Goal: Task Accomplishment & Management: Manage account settings

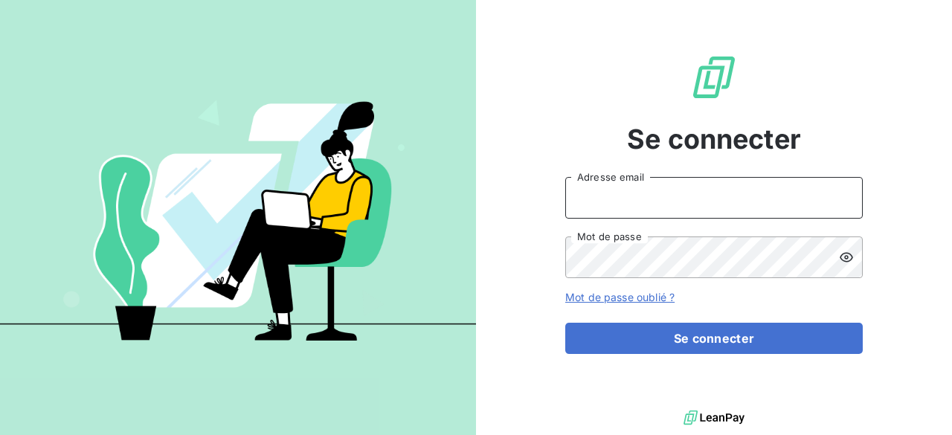
type input "[PERSON_NAME][EMAIL_ADDRESS][DOMAIN_NAME]"
click at [641, 196] on input "[PERSON_NAME][EMAIL_ADDRESS][DOMAIN_NAME]" at bounding box center [714, 198] width 298 height 42
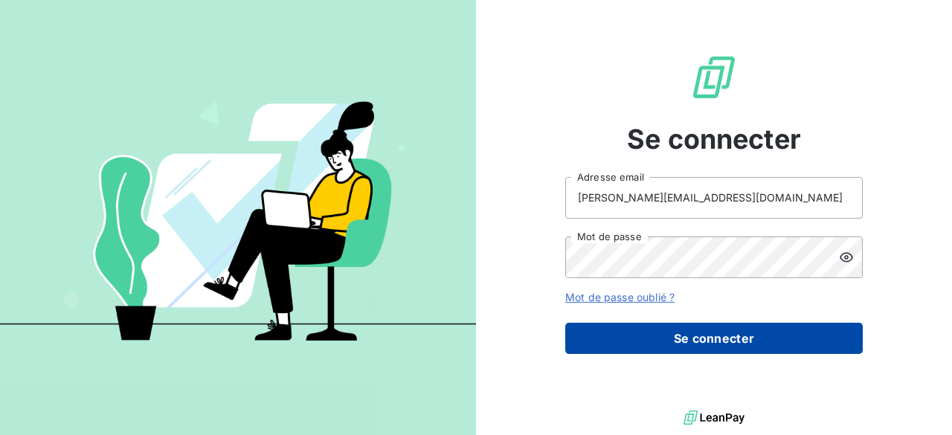
drag, startPoint x: 657, startPoint y: 341, endPoint x: 654, endPoint y: 350, distance: 9.4
click at [658, 341] on button "Se connecter" at bounding box center [714, 338] width 298 height 31
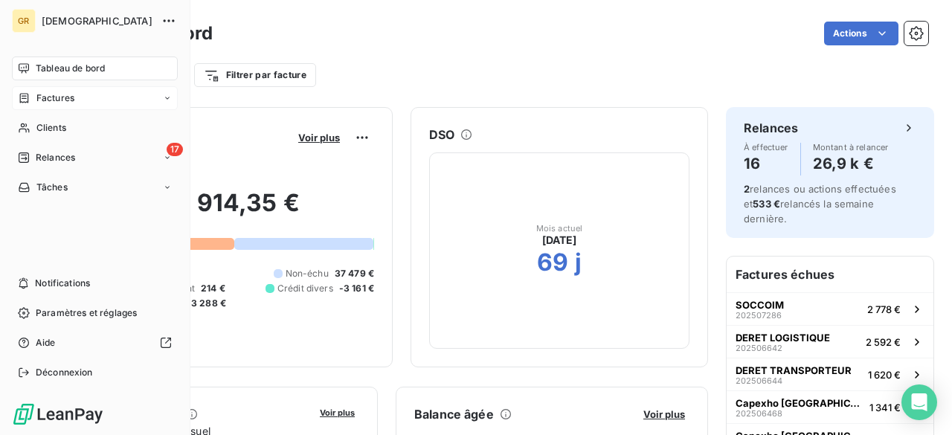
click at [22, 93] on icon at bounding box center [24, 98] width 9 height 10
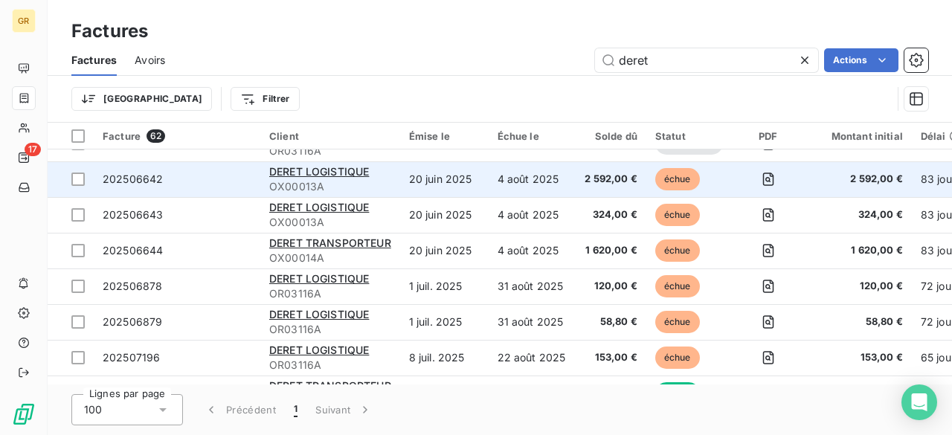
scroll to position [818, 0]
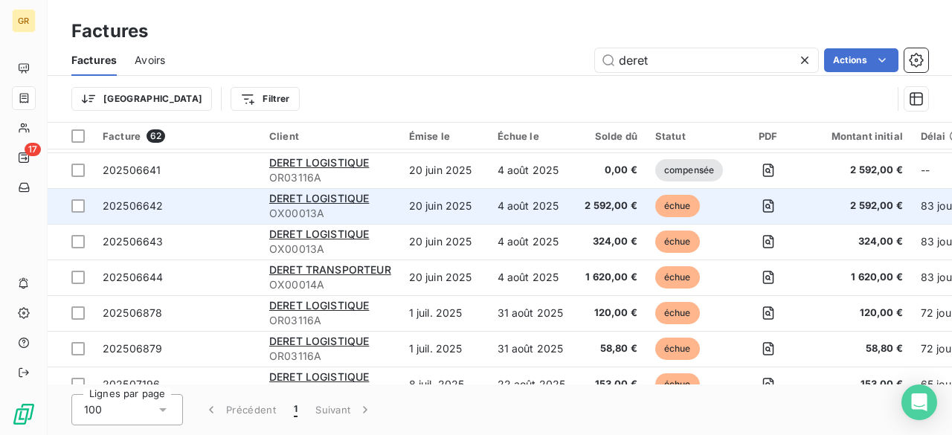
type input "deret"
click at [468, 208] on td "20 juin 2025" at bounding box center [444, 206] width 89 height 36
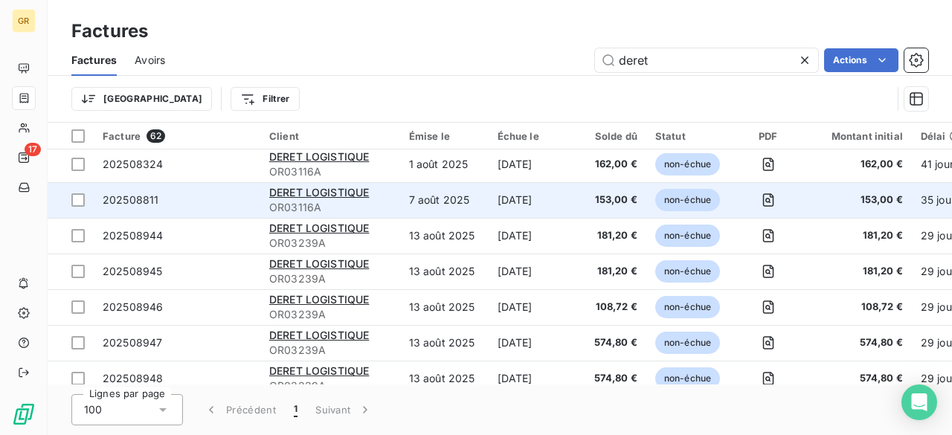
scroll to position [1241, 0]
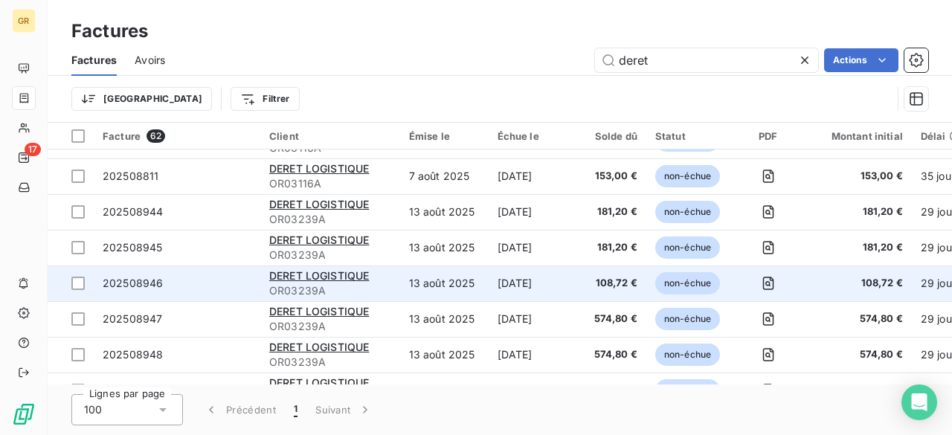
click at [449, 283] on td "13 août 2025" at bounding box center [444, 284] width 89 height 36
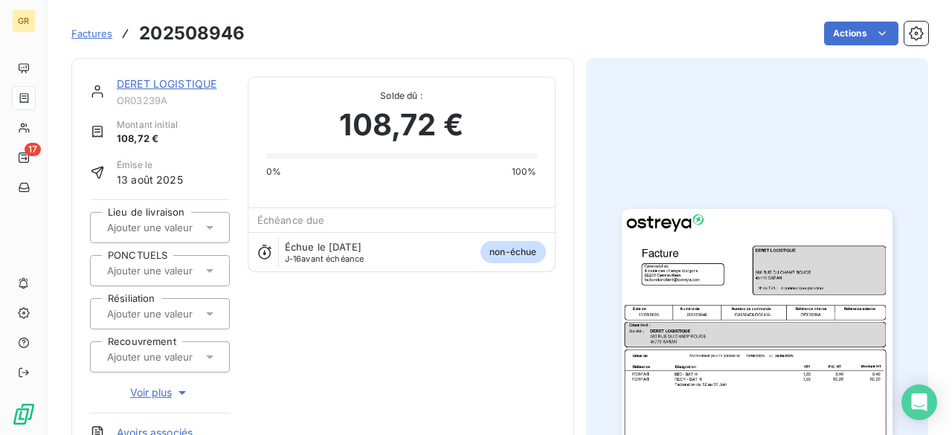
click at [708, 353] on img "button" at bounding box center [757, 400] width 271 height 382
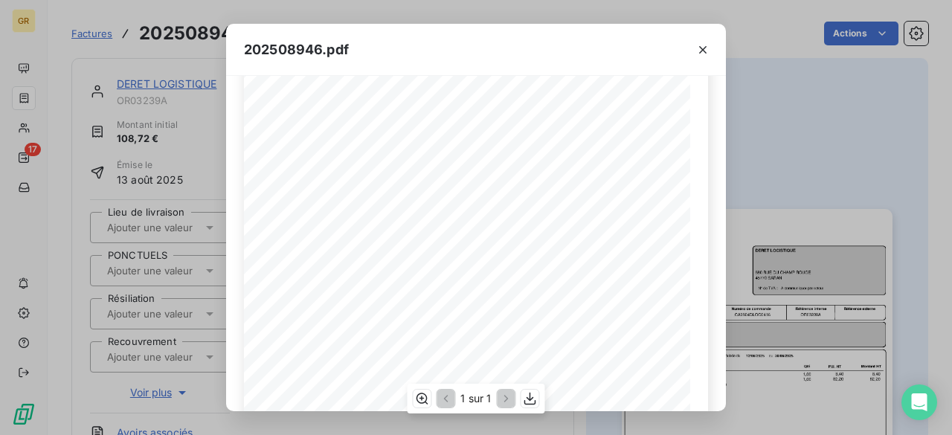
scroll to position [149, 0]
click at [705, 54] on icon "button" at bounding box center [702, 49] width 15 height 15
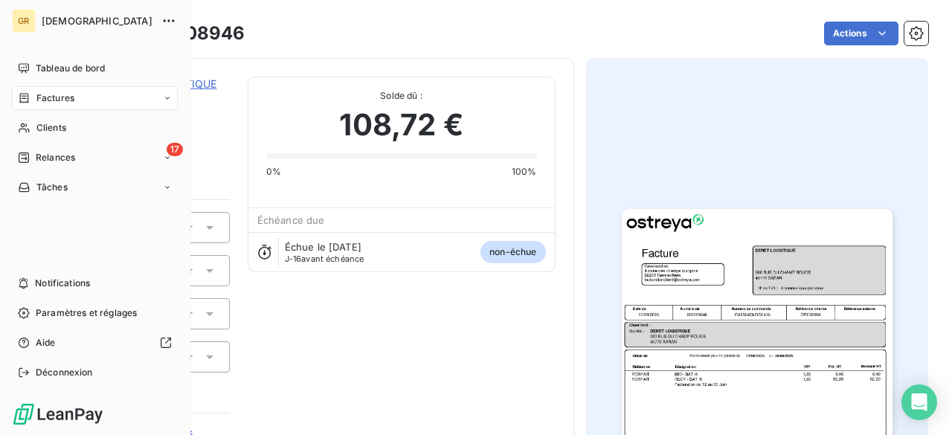
click at [72, 103] on span "Factures" at bounding box center [55, 97] width 38 height 13
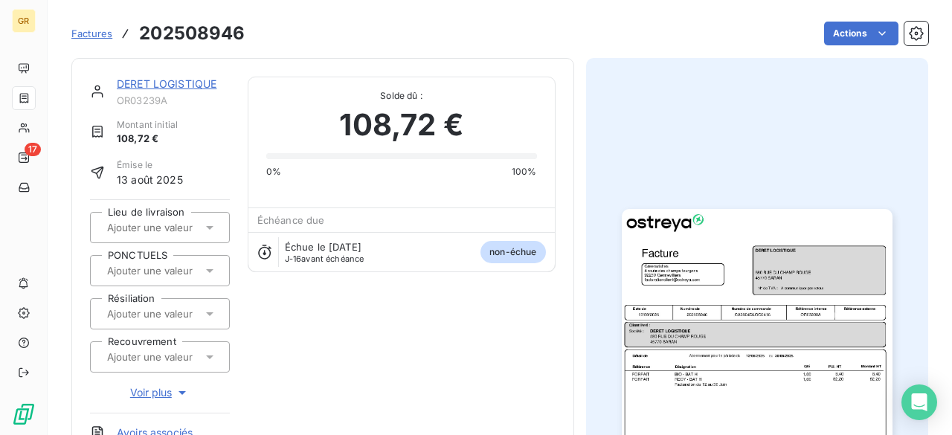
click at [99, 28] on span "Factures" at bounding box center [91, 34] width 41 height 12
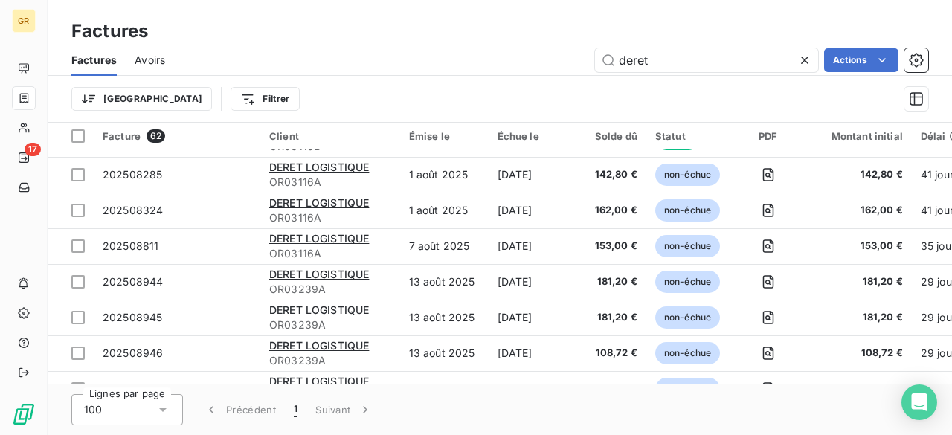
scroll to position [1413, 0]
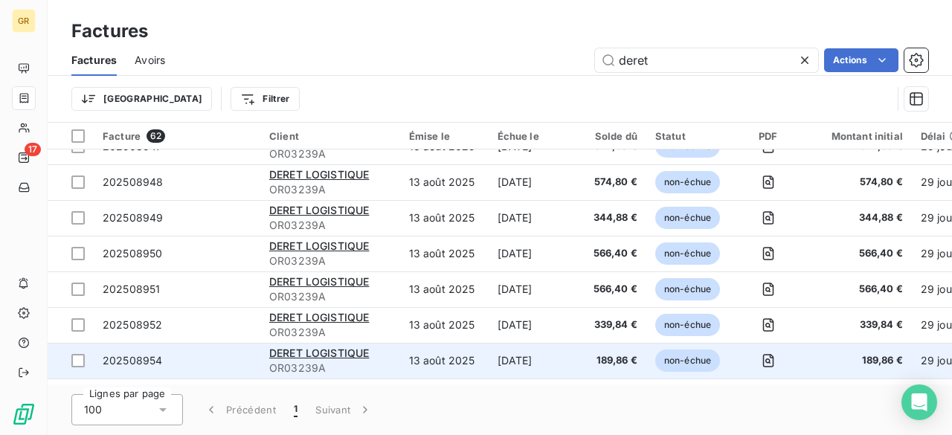
click at [449, 355] on td "13 août 2025" at bounding box center [444, 361] width 89 height 36
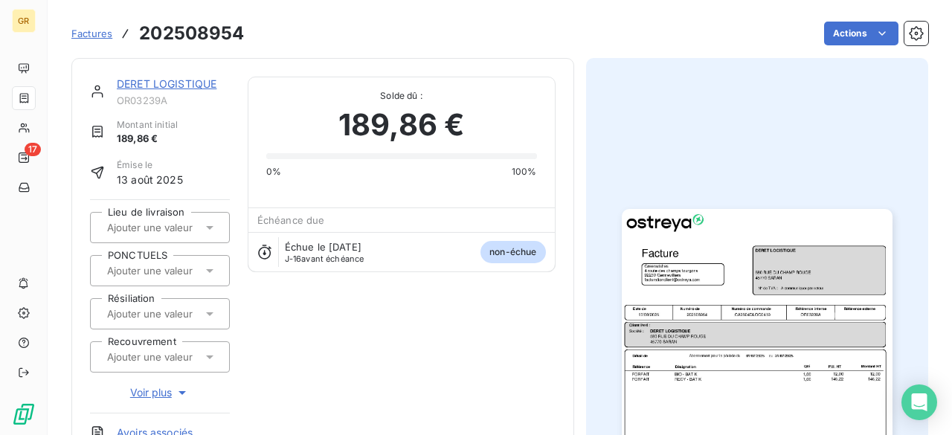
click at [690, 385] on img "button" at bounding box center [757, 400] width 271 height 382
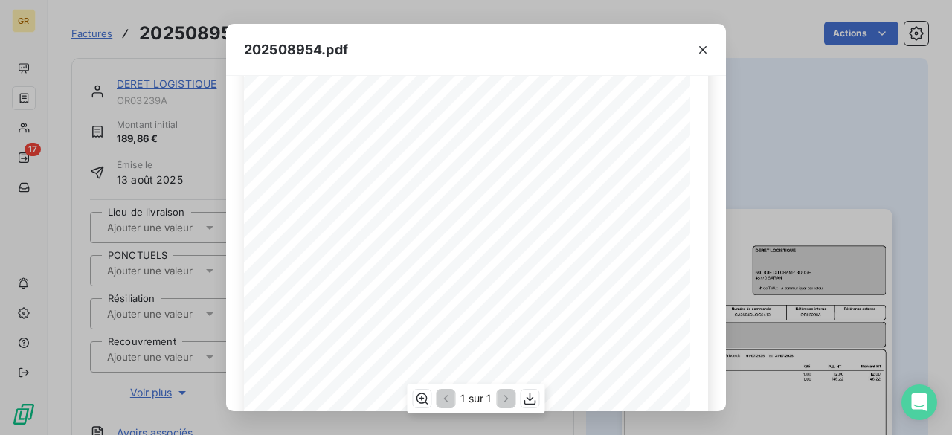
scroll to position [149, 0]
click at [698, 47] on icon "button" at bounding box center [702, 49] width 15 height 15
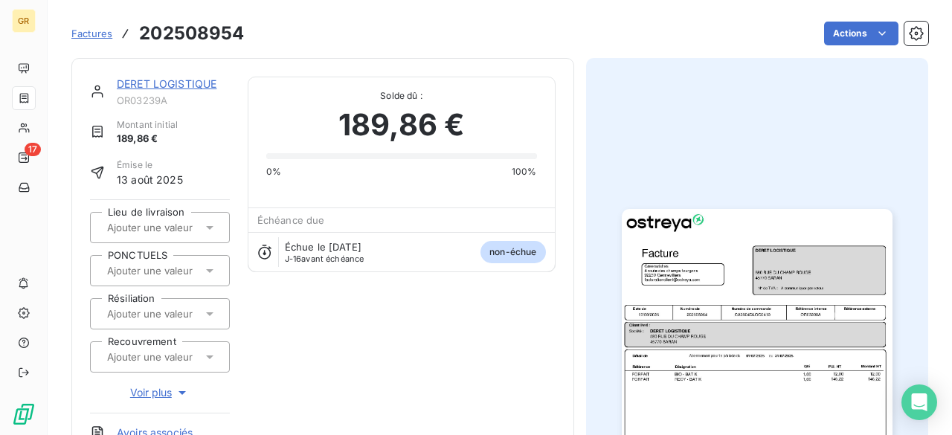
click at [141, 84] on link "DERET LOGISTIQUE" at bounding box center [167, 83] width 100 height 13
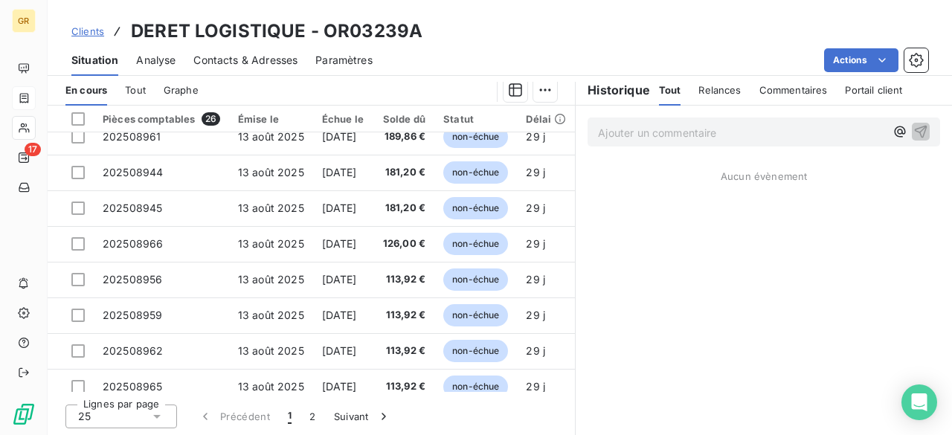
scroll to position [639, 0]
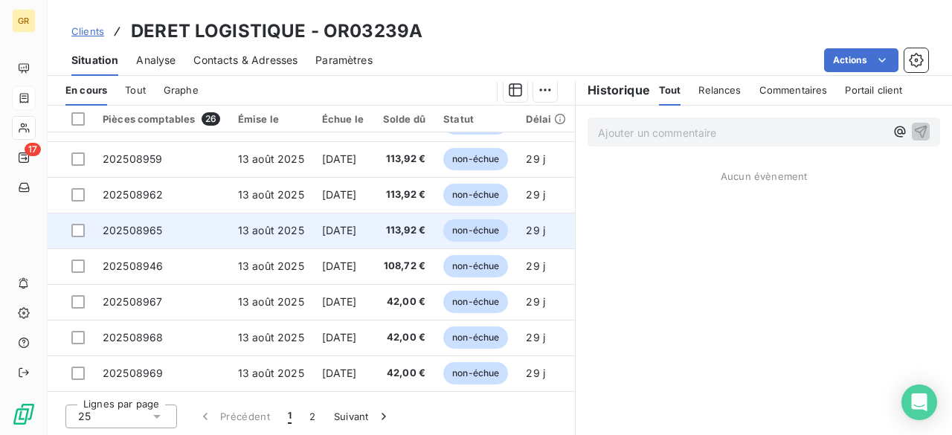
click at [411, 227] on span "113,92 €" at bounding box center [404, 230] width 44 height 15
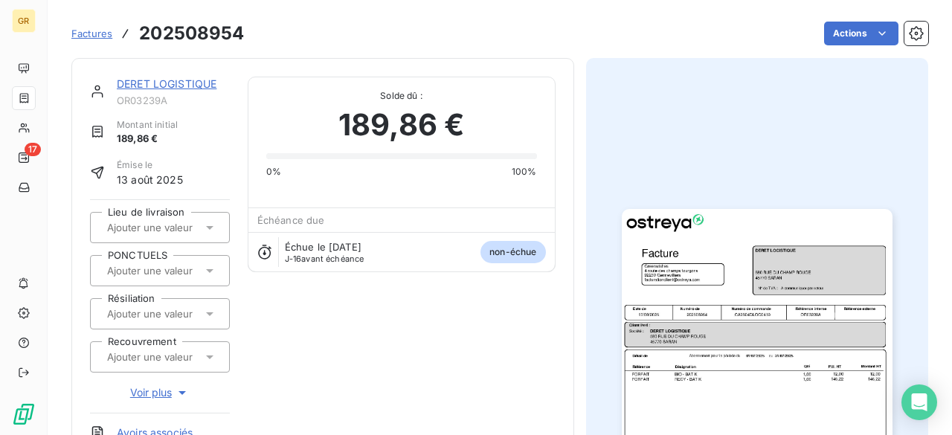
click at [96, 31] on span "Factures" at bounding box center [91, 34] width 41 height 12
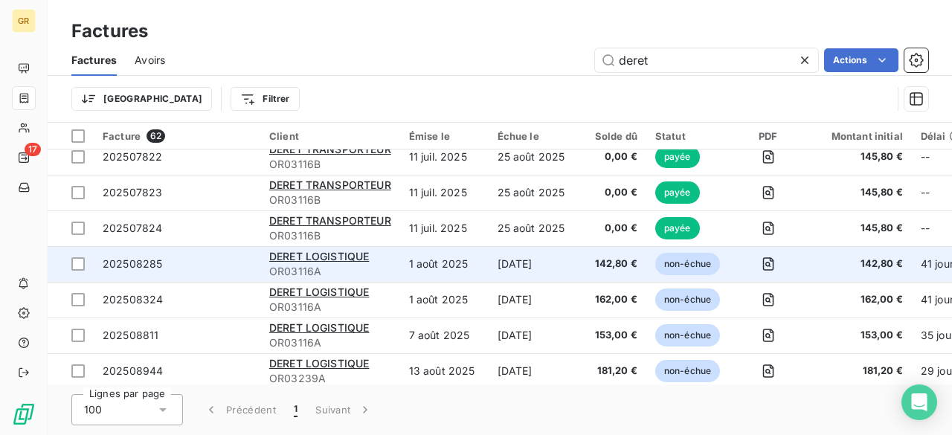
scroll to position [1116, 0]
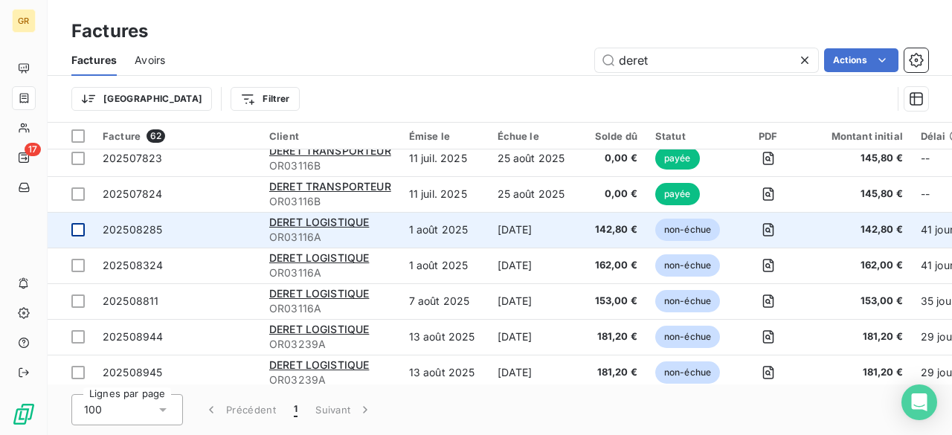
click at [83, 228] on div at bounding box center [77, 229] width 13 height 13
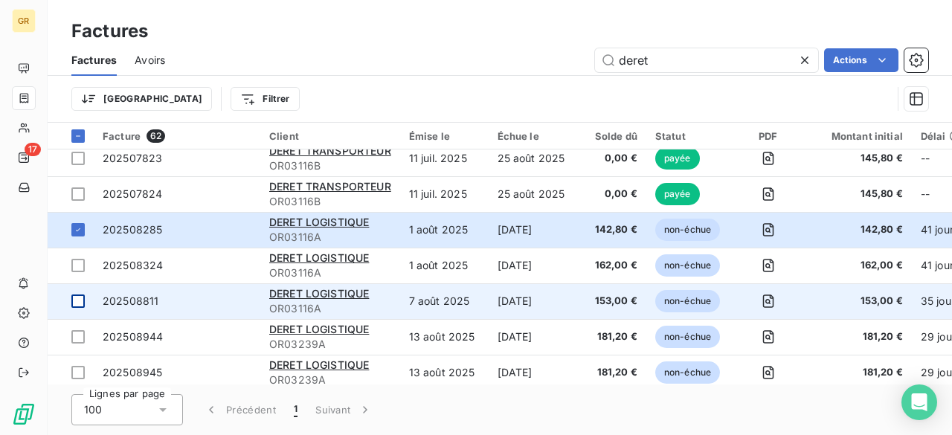
click at [74, 260] on div at bounding box center [77, 265] width 13 height 13
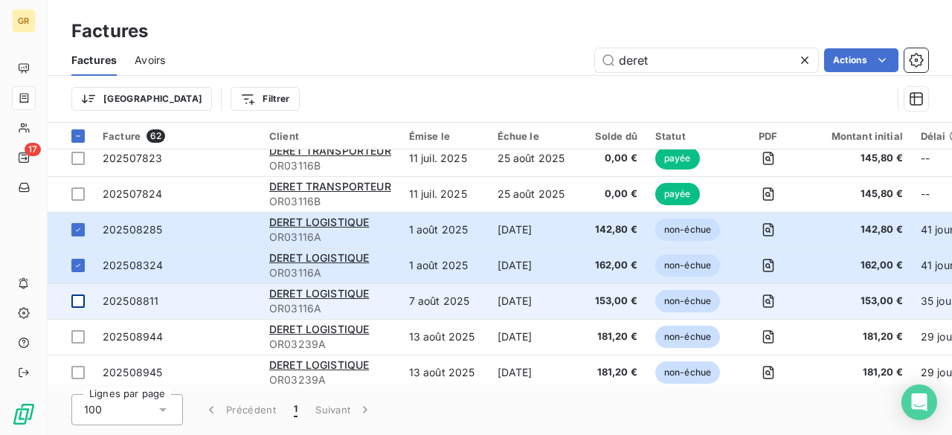
click at [80, 304] on div at bounding box center [77, 301] width 13 height 13
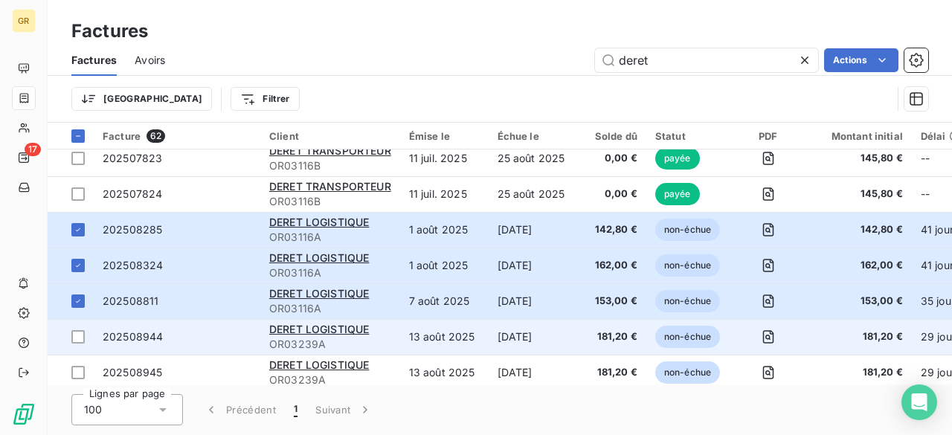
click at [385, 330] on div "DERET LOGISTIQUE" at bounding box center [330, 329] width 122 height 15
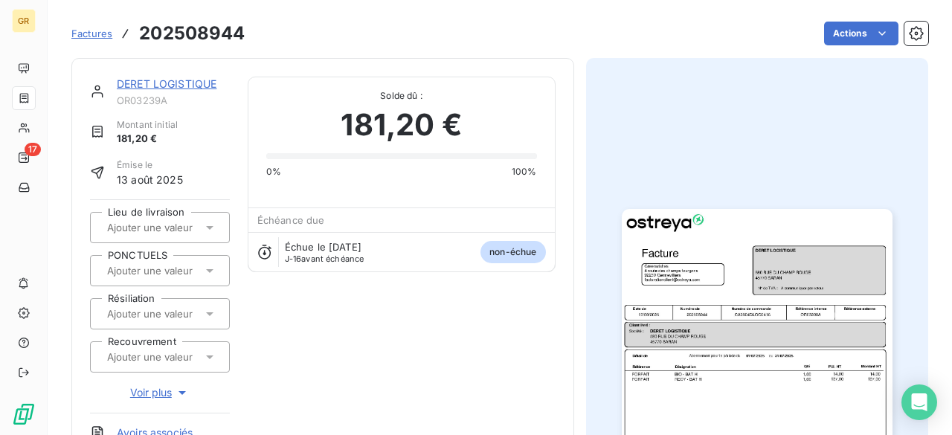
click at [660, 254] on img "button" at bounding box center [757, 400] width 271 height 382
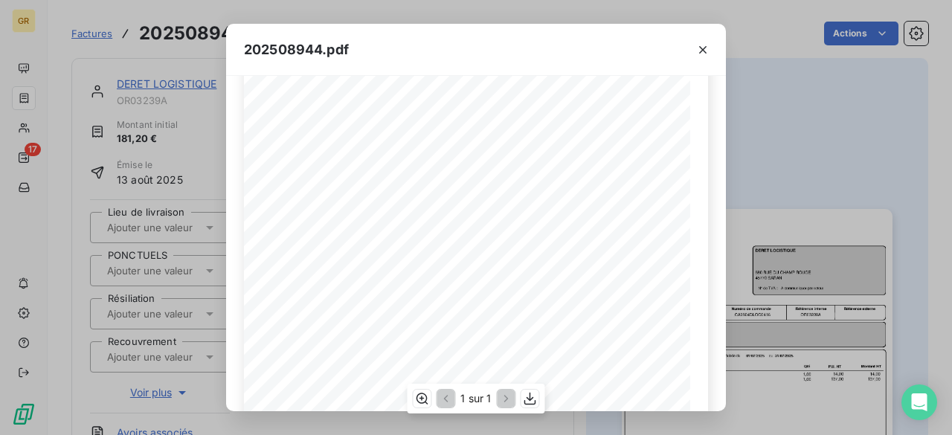
scroll to position [256, 0]
drag, startPoint x: 790, startPoint y: 144, endPoint x: 783, endPoint y: 152, distance: 10.6
click at [789, 145] on div "202508944.pdf Référence interne Numéro de Date de Numéro de commande Référence …" at bounding box center [476, 217] width 952 height 435
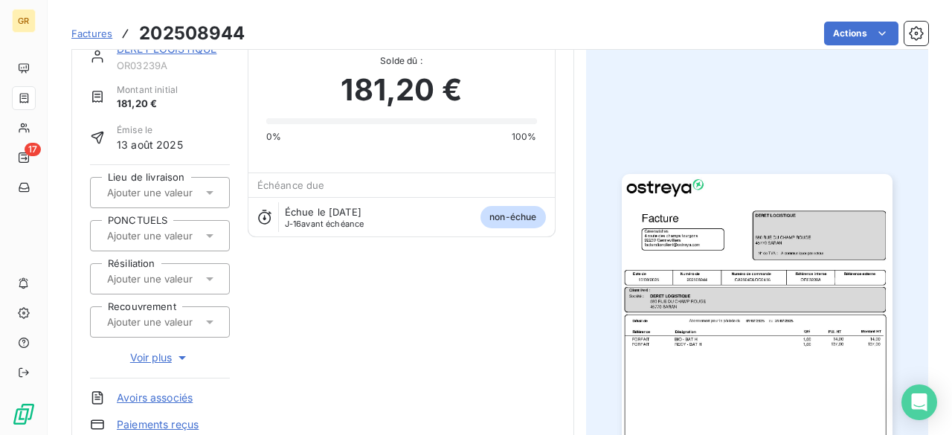
scroll to position [0, 0]
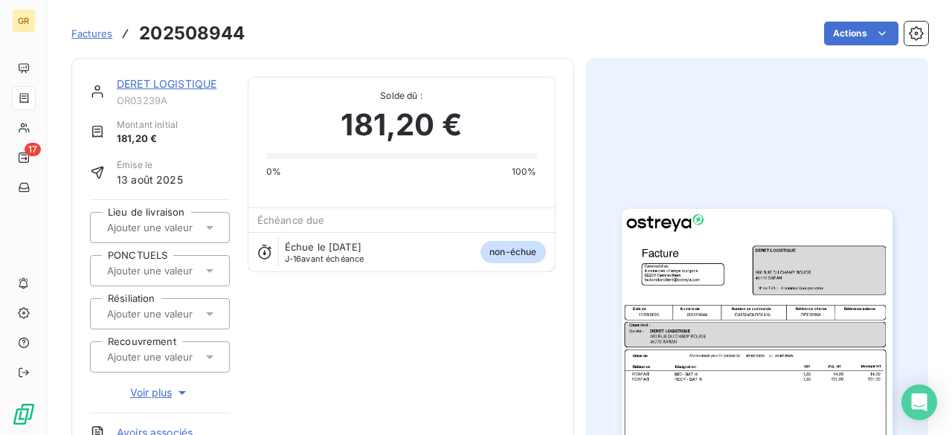
click at [83, 35] on span "Factures" at bounding box center [91, 34] width 41 height 12
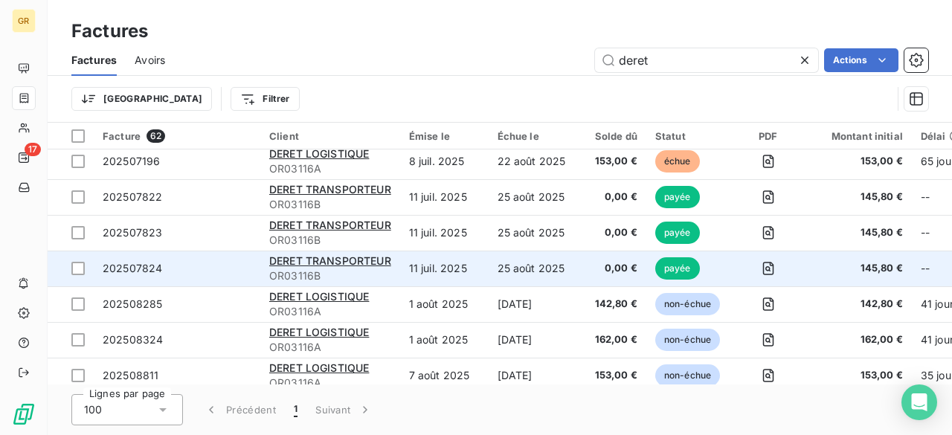
scroll to position [1116, 0]
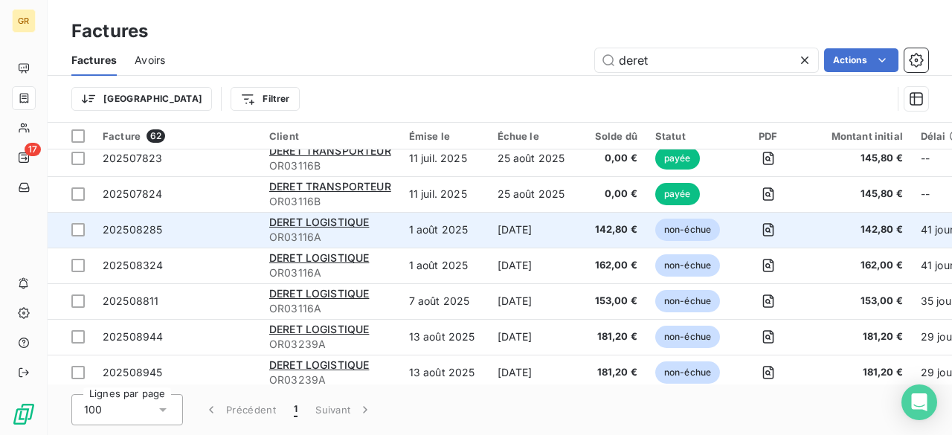
click at [582, 234] on td "142,80 €" at bounding box center [611, 230] width 71 height 36
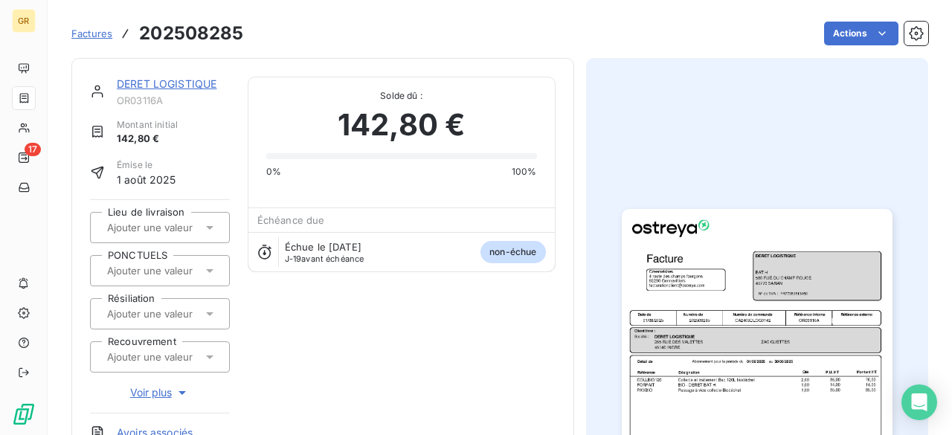
click at [86, 30] on span "Factures" at bounding box center [91, 34] width 41 height 12
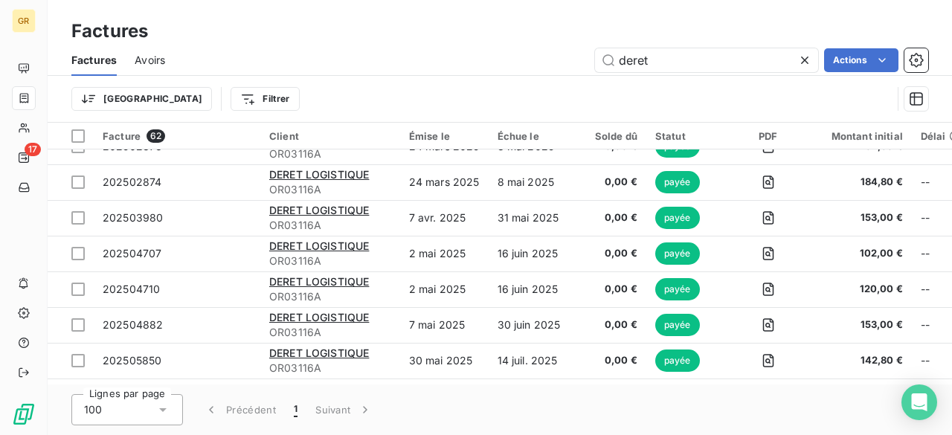
scroll to position [893, 0]
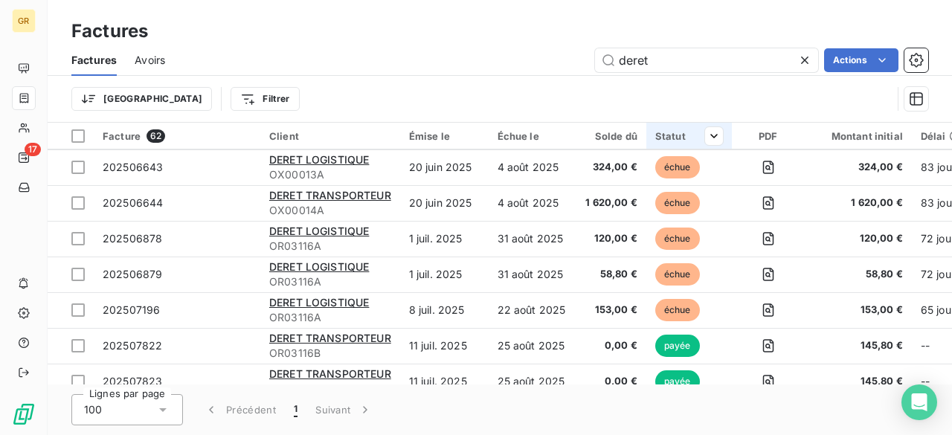
click at [699, 135] on div at bounding box center [708, 136] width 30 height 18
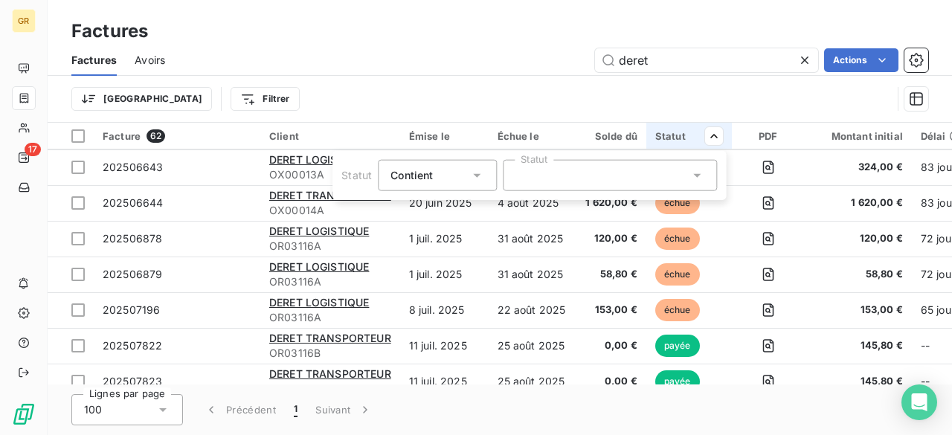
click at [478, 180] on icon at bounding box center [476, 175] width 15 height 15
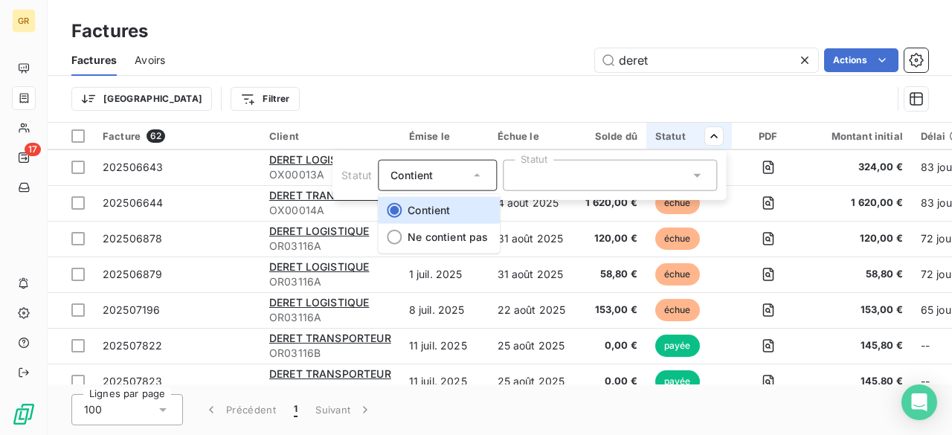
click at [579, 184] on div at bounding box center [610, 175] width 214 height 31
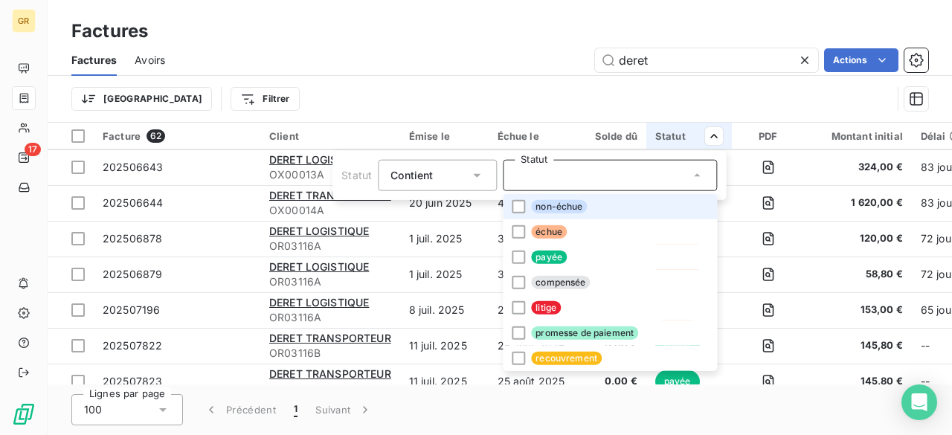
click at [561, 199] on li "non-échue" at bounding box center [610, 206] width 214 height 25
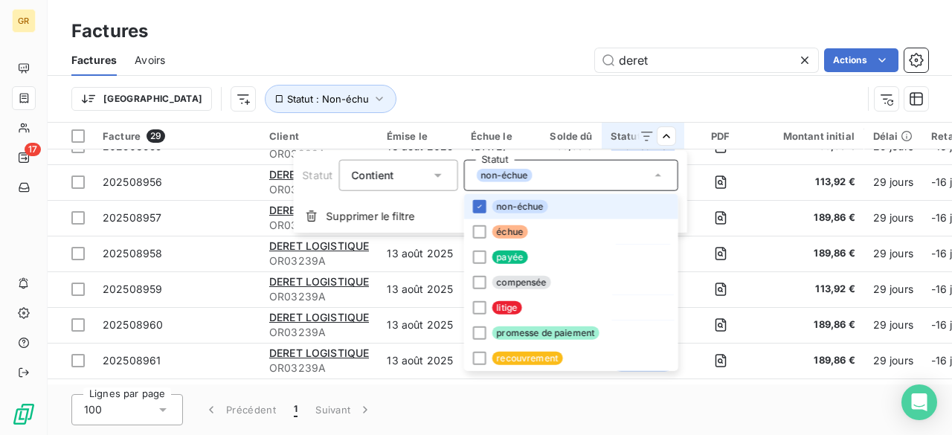
scroll to position [806, 0]
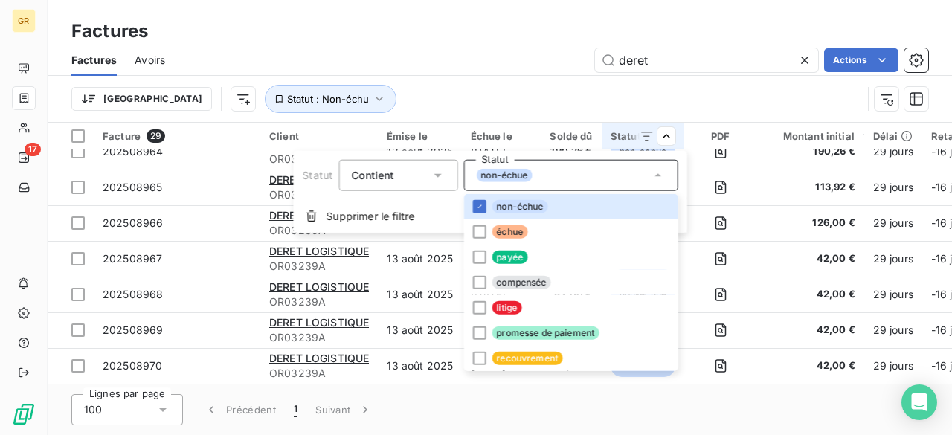
click at [550, 83] on html "GR 17 Factures Factures Avoirs deret Actions Trier Statut : Non-échu Facture 29…" at bounding box center [476, 217] width 952 height 435
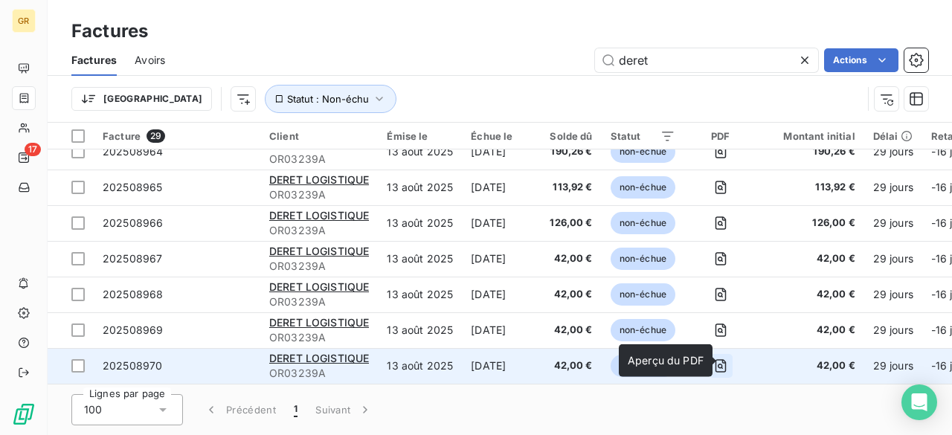
click at [727, 359] on icon "button" at bounding box center [720, 366] width 15 height 15
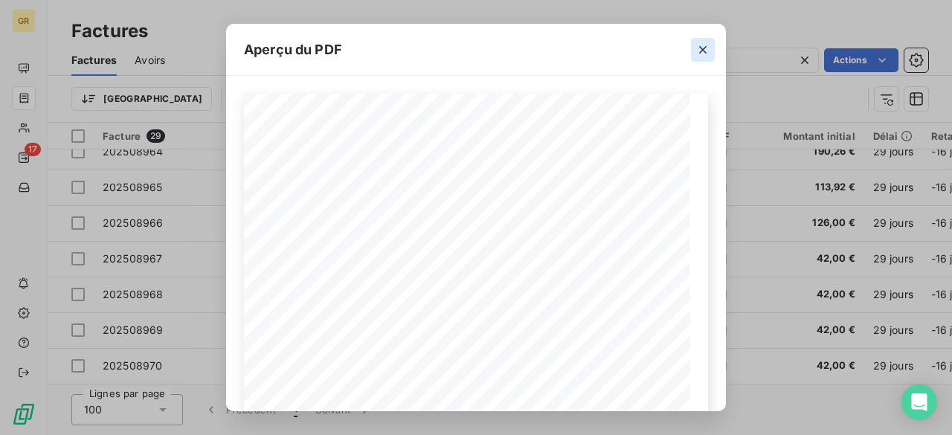
click at [701, 45] on icon "button" at bounding box center [702, 49] width 15 height 15
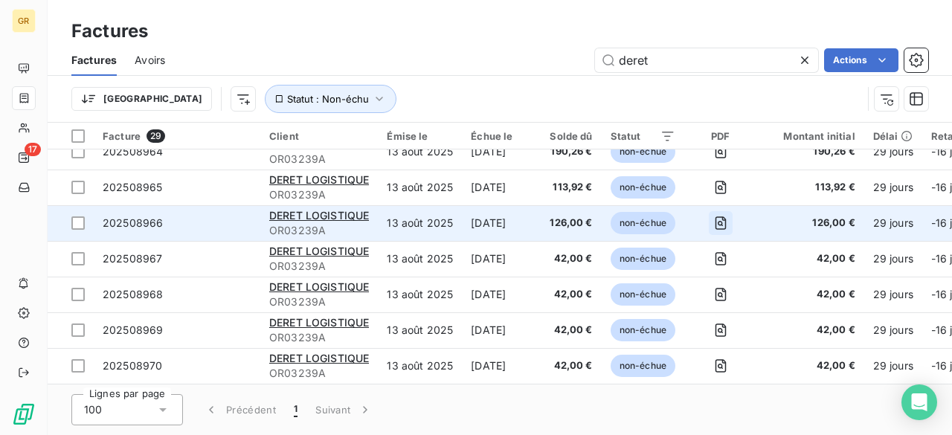
click at [728, 216] on icon "button" at bounding box center [720, 223] width 15 height 15
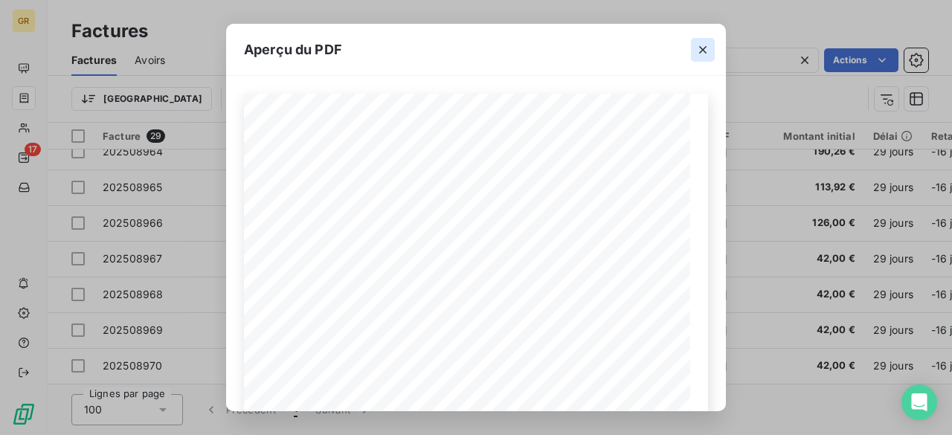
click at [710, 52] on icon "button" at bounding box center [702, 49] width 15 height 15
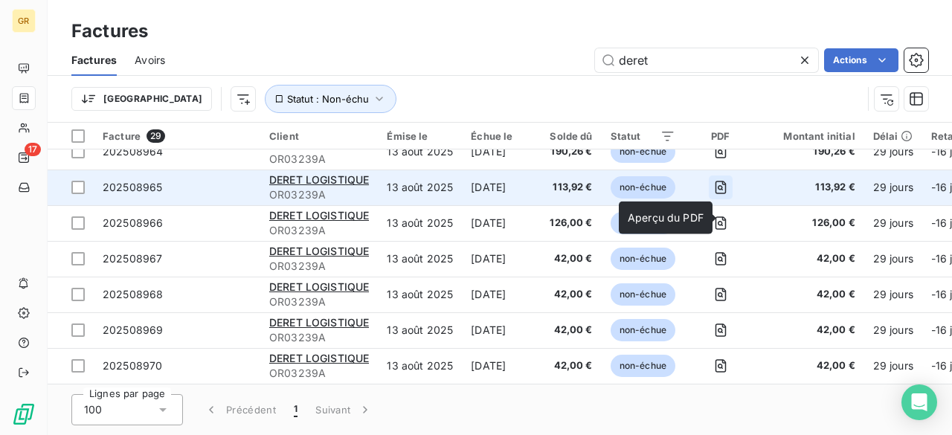
click at [727, 180] on icon "button" at bounding box center [720, 187] width 15 height 15
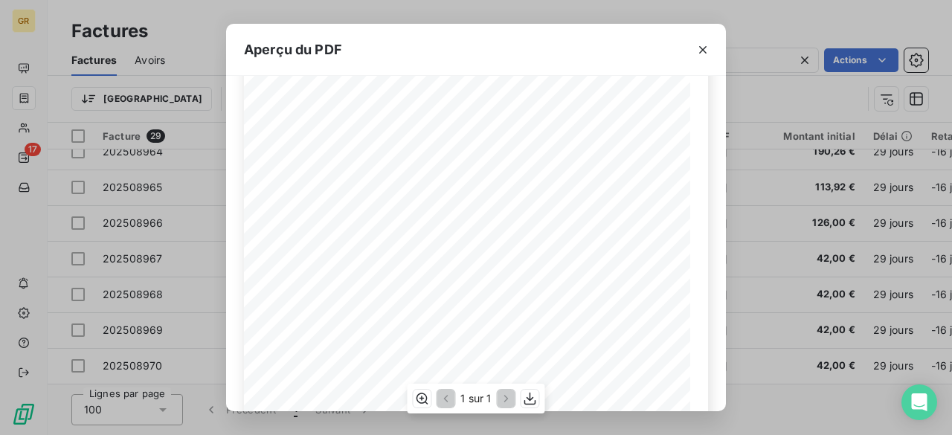
scroll to position [74, 0]
click at [531, 401] on icon "button" at bounding box center [530, 398] width 15 height 15
click at [700, 54] on icon "button" at bounding box center [702, 49] width 15 height 15
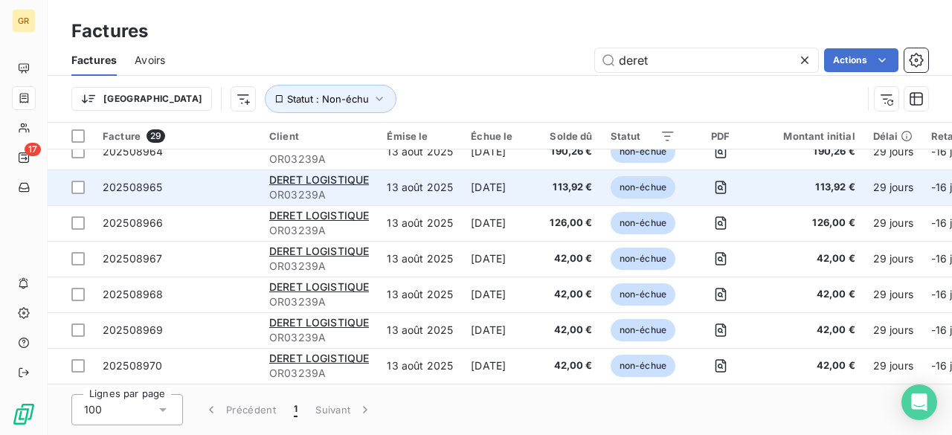
scroll to position [732, 0]
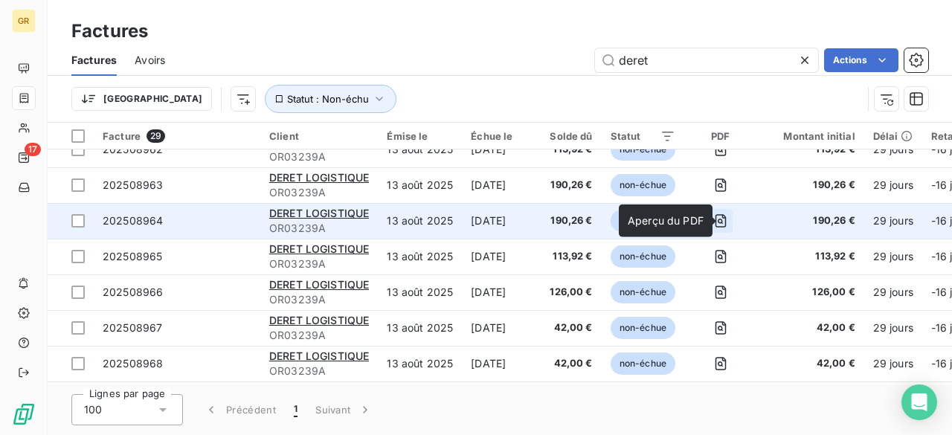
click at [728, 219] on icon "button" at bounding box center [720, 220] width 15 height 15
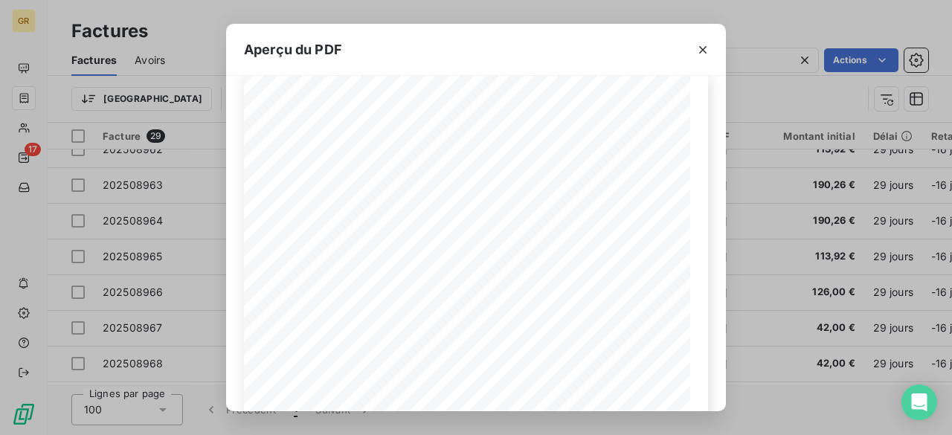
scroll to position [0, 0]
click at [702, 49] on icon "button" at bounding box center [702, 49] width 7 height 7
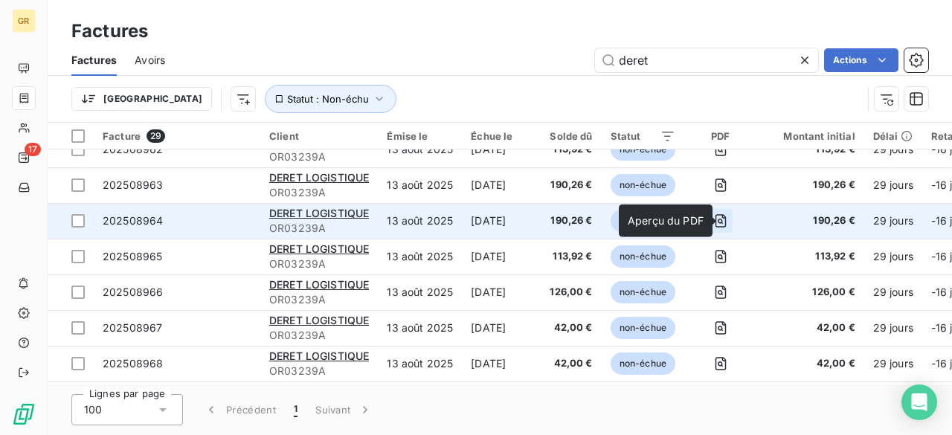
click at [728, 221] on icon "button" at bounding box center [720, 220] width 15 height 15
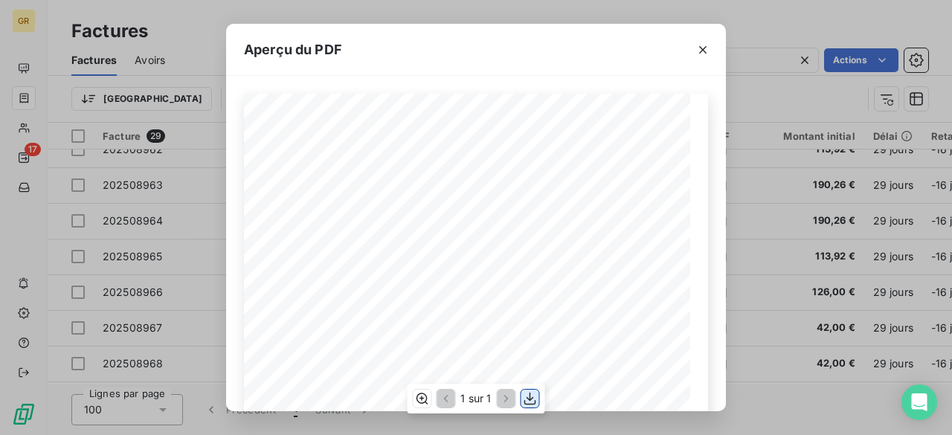
click at [528, 401] on icon "button" at bounding box center [530, 398] width 15 height 15
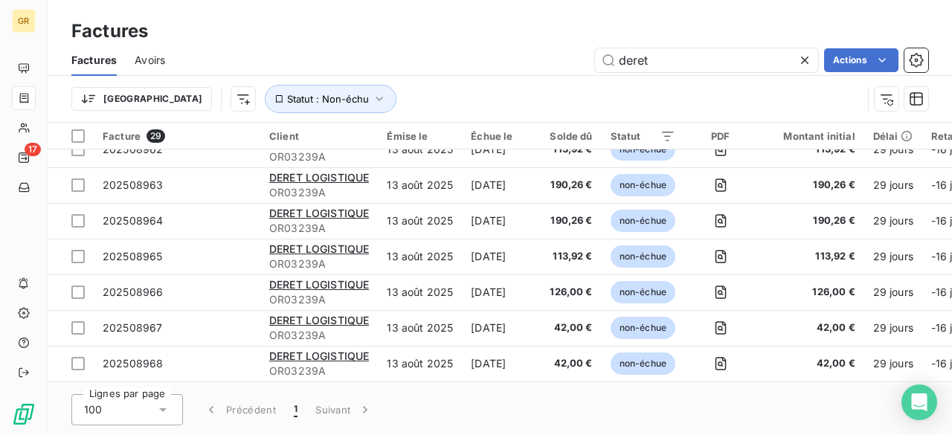
scroll to position [732, 0]
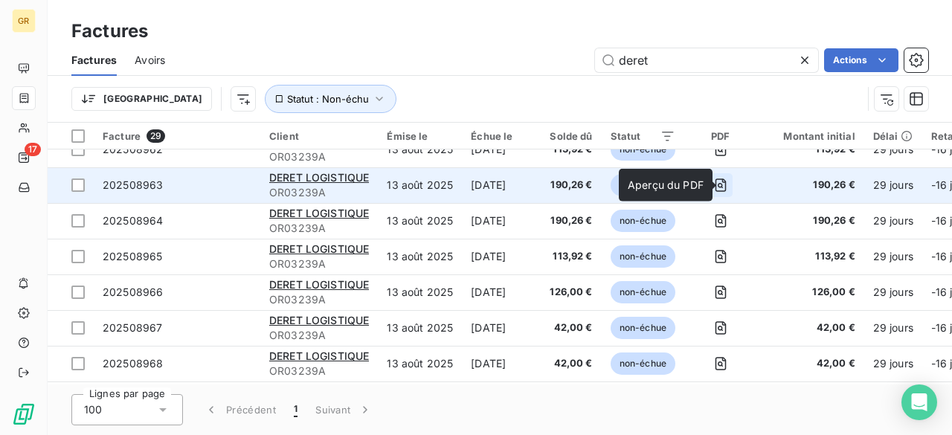
click at [727, 179] on icon "button" at bounding box center [720, 185] width 15 height 15
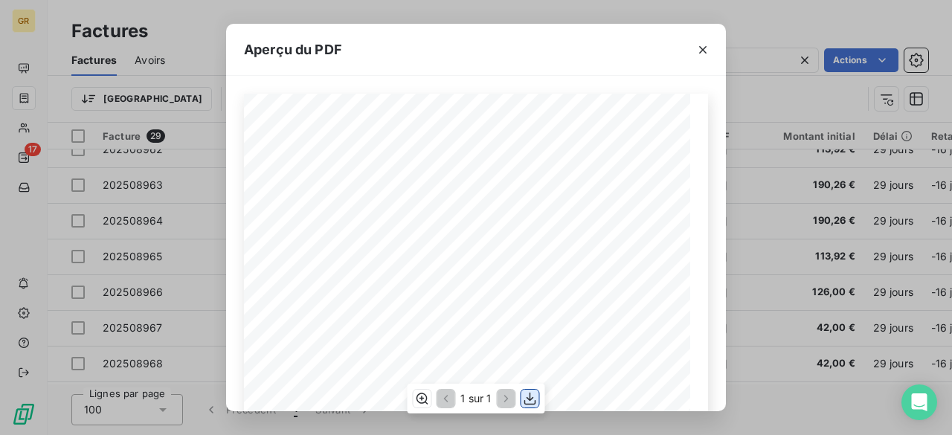
click at [533, 402] on icon "button" at bounding box center [530, 398] width 15 height 15
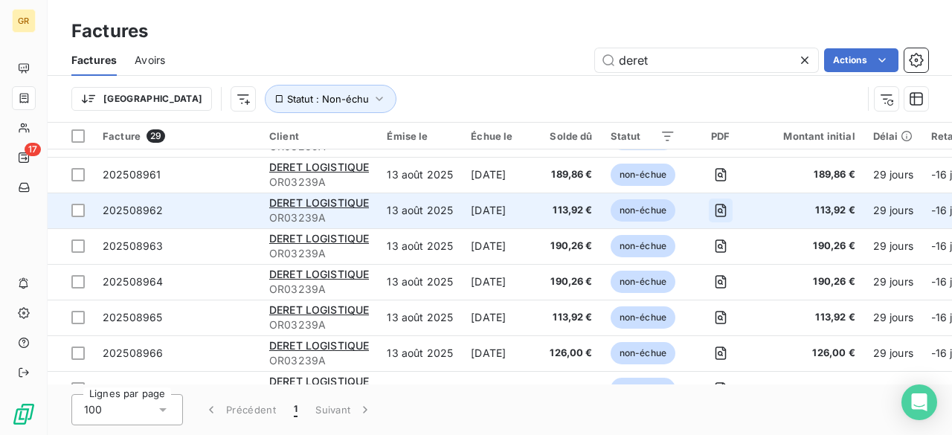
scroll to position [658, 0]
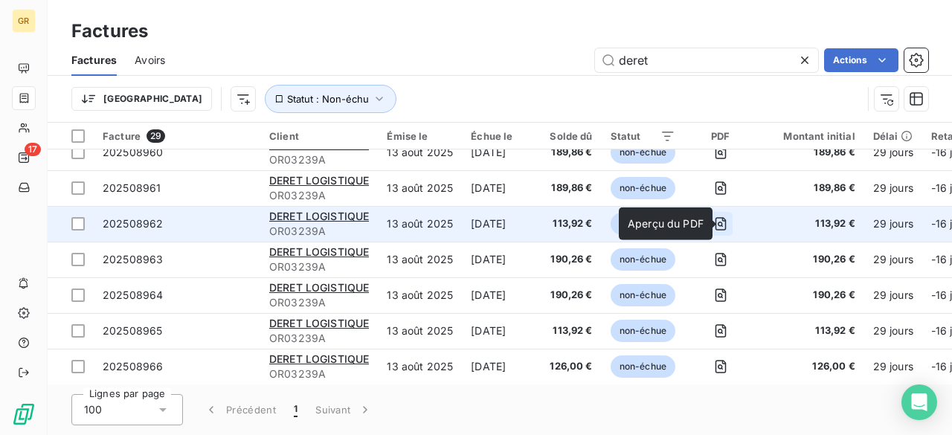
click at [728, 227] on icon "button" at bounding box center [720, 223] width 15 height 15
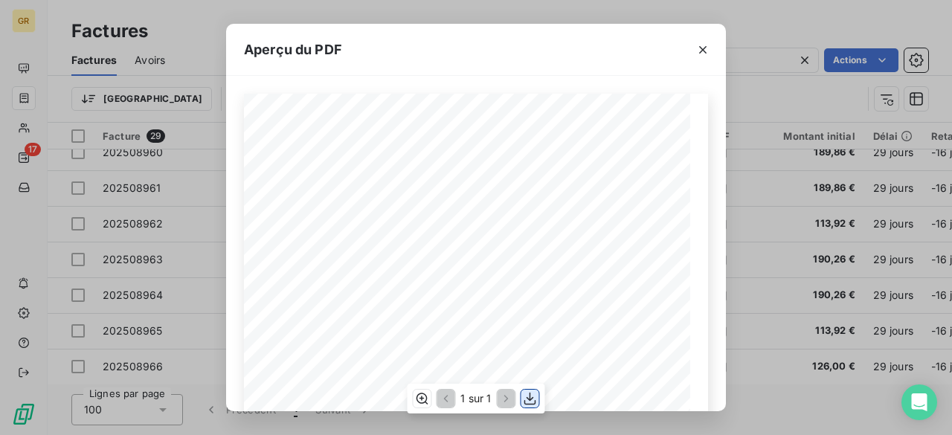
click at [530, 399] on icon "button" at bounding box center [530, 398] width 12 height 13
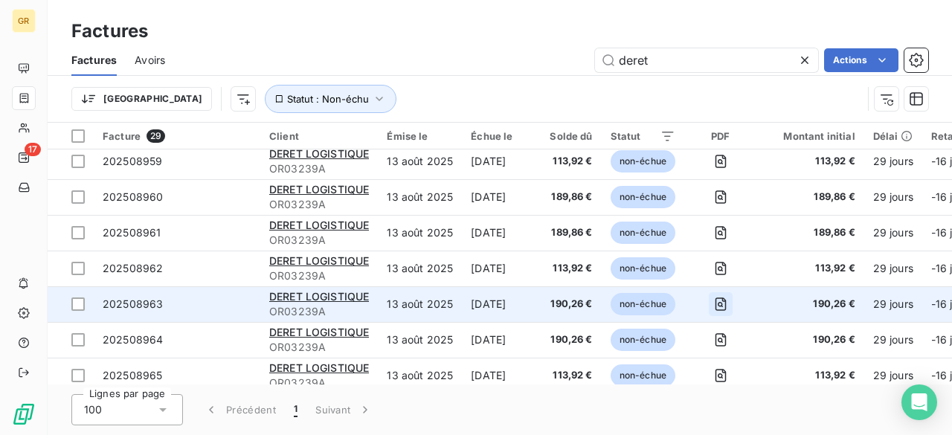
scroll to position [583, 0]
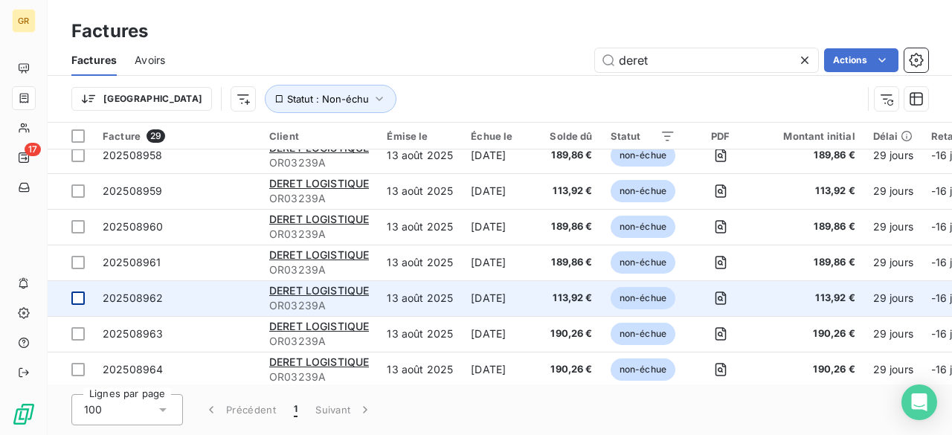
click at [83, 300] on div at bounding box center [77, 298] width 13 height 13
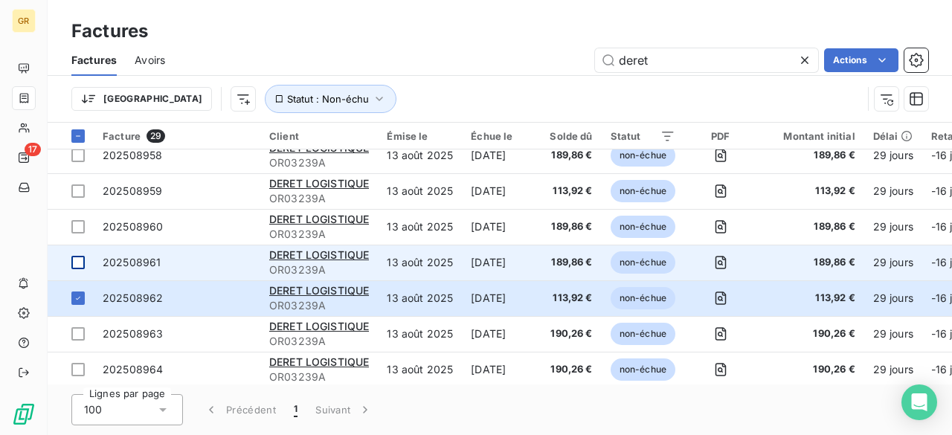
click at [83, 263] on div at bounding box center [77, 262] width 13 height 13
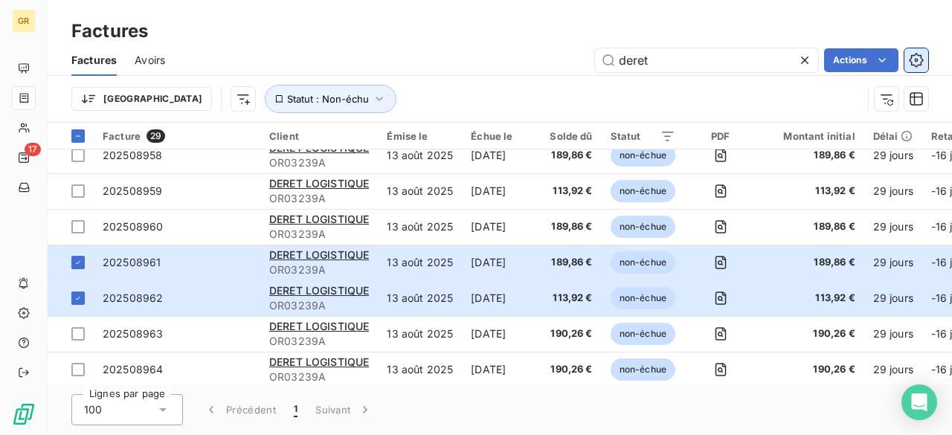
click at [925, 64] on button "button" at bounding box center [916, 60] width 24 height 24
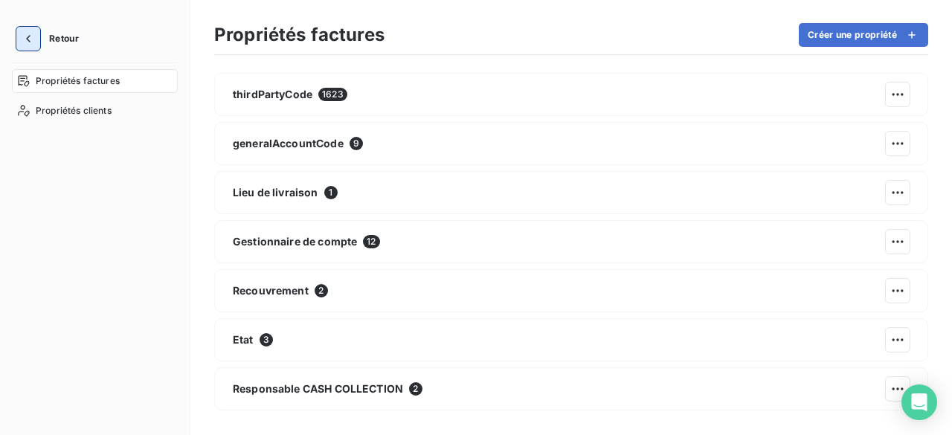
click at [31, 39] on icon "button" at bounding box center [28, 38] width 15 height 15
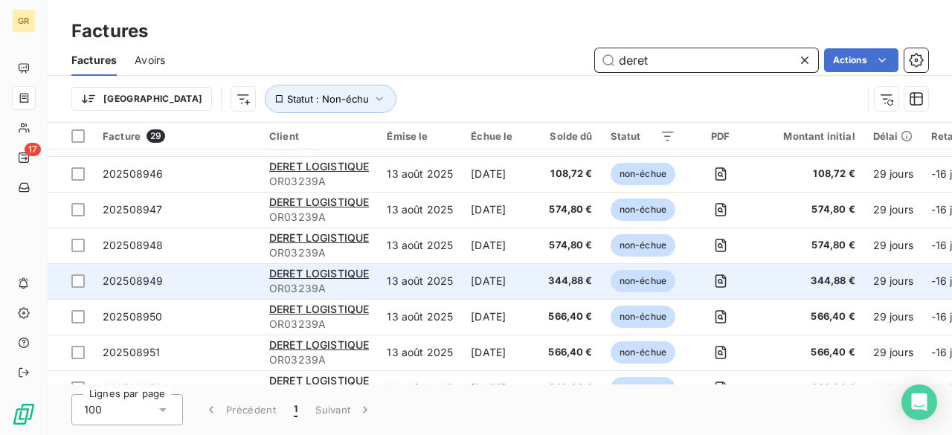
scroll to position [149, 0]
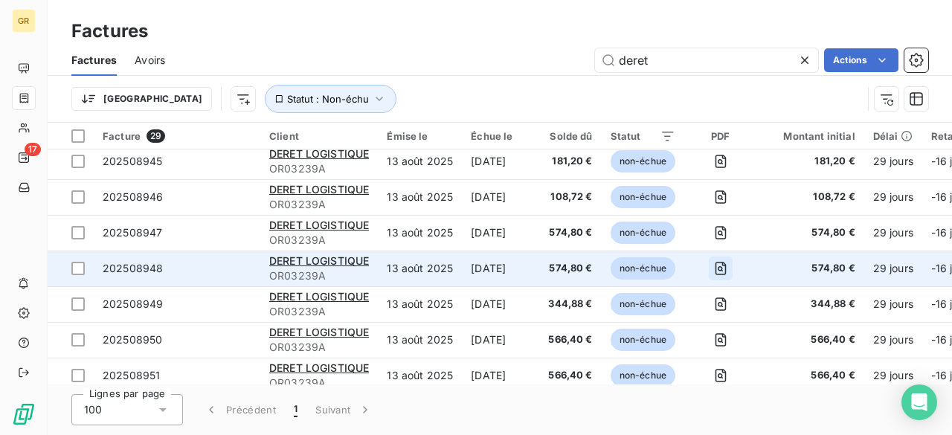
click at [728, 268] on icon "button" at bounding box center [720, 268] width 15 height 15
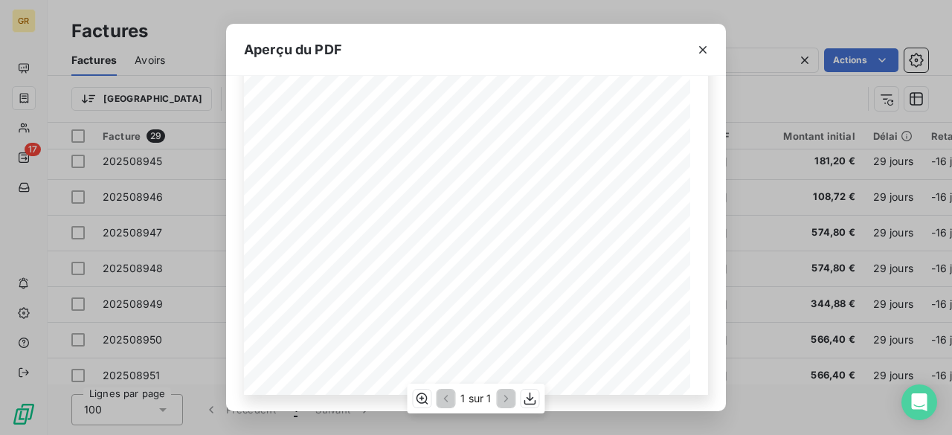
scroll to position [330, 0]
click at [707, 51] on icon "button" at bounding box center [702, 49] width 15 height 15
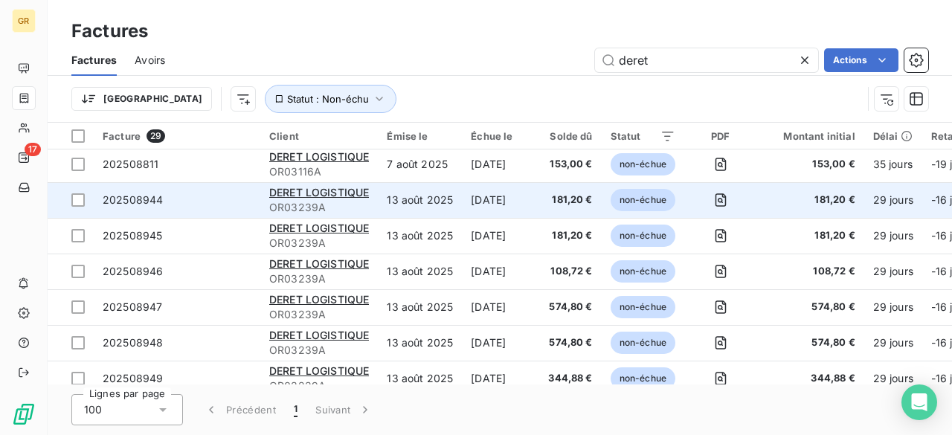
scroll to position [0, 0]
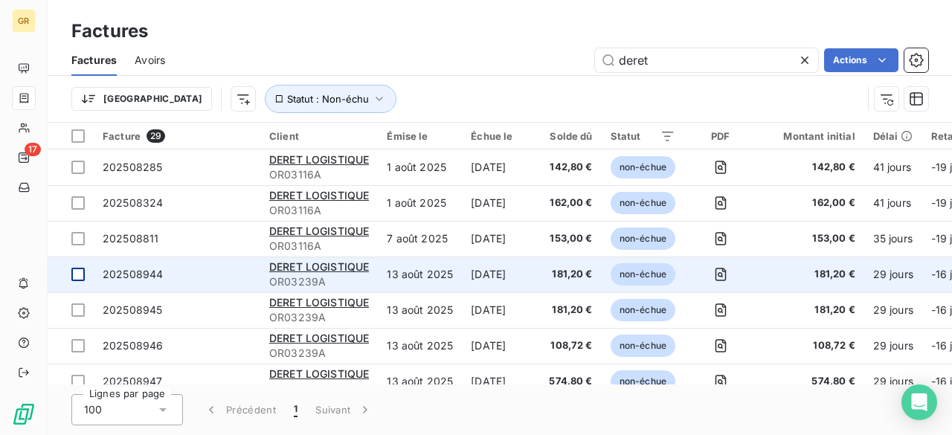
click at [82, 280] on div at bounding box center [77, 274] width 13 height 13
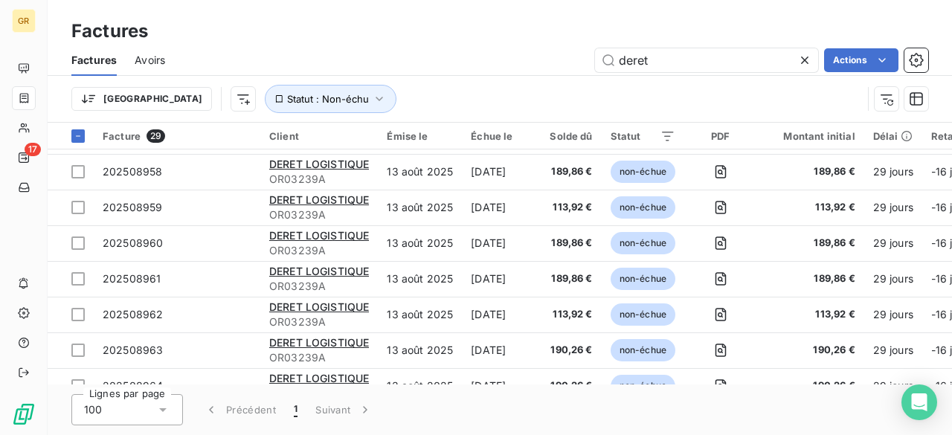
scroll to position [806, 0]
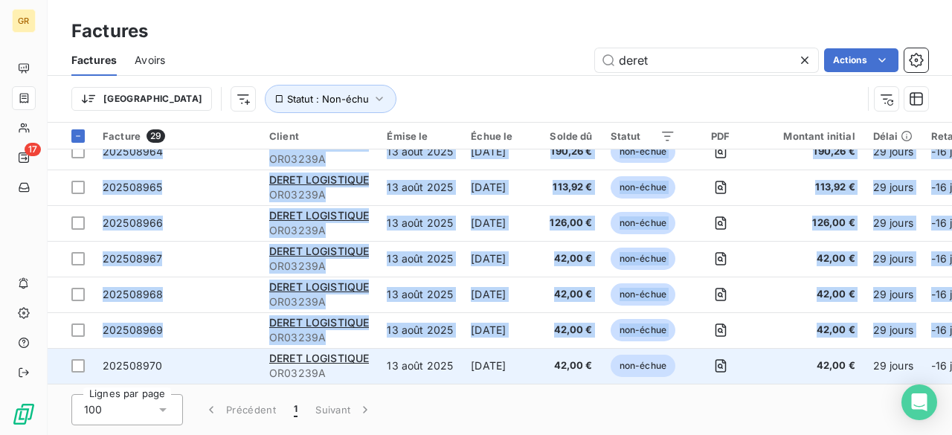
click at [77, 361] on div at bounding box center [77, 365] width 13 height 13
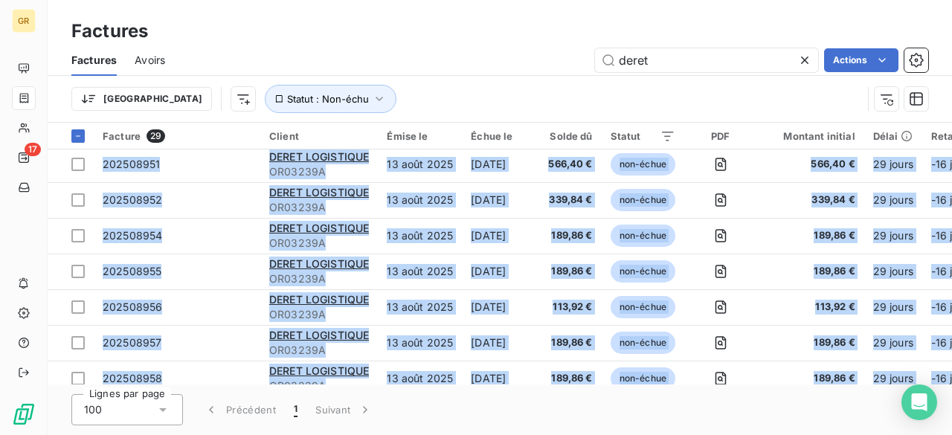
scroll to position [0, 0]
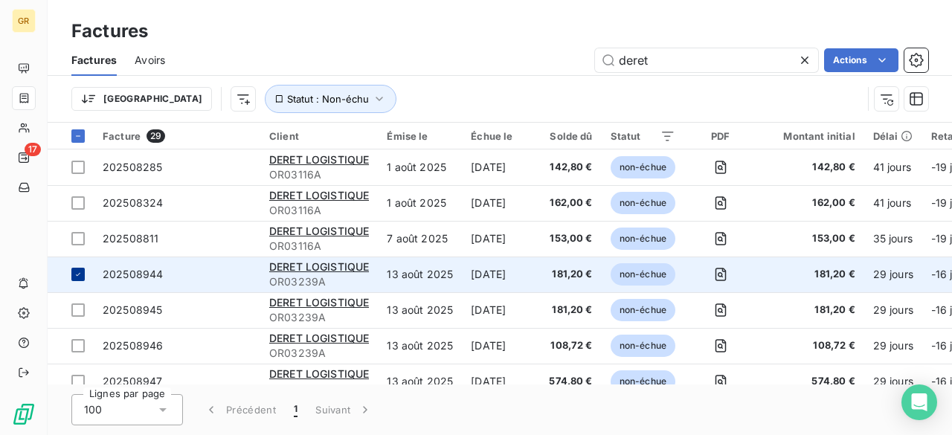
click at [70, 266] on td at bounding box center [71, 275] width 46 height 36
click at [77, 275] on div at bounding box center [77, 274] width 13 height 13
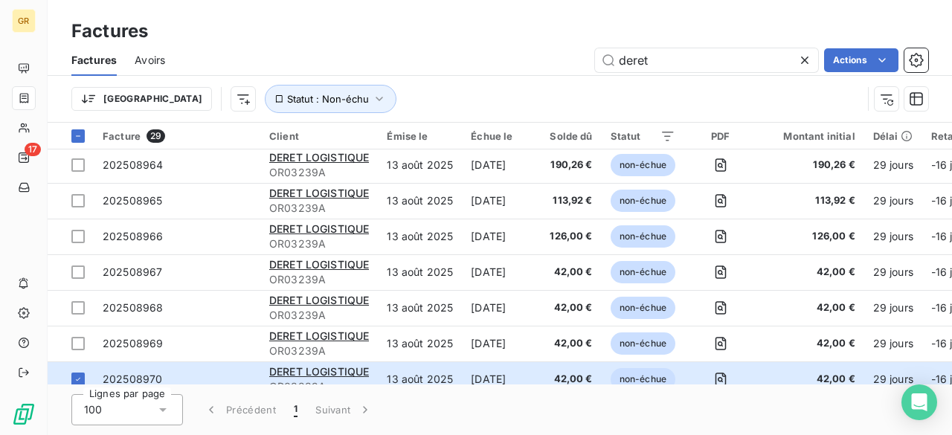
scroll to position [806, 0]
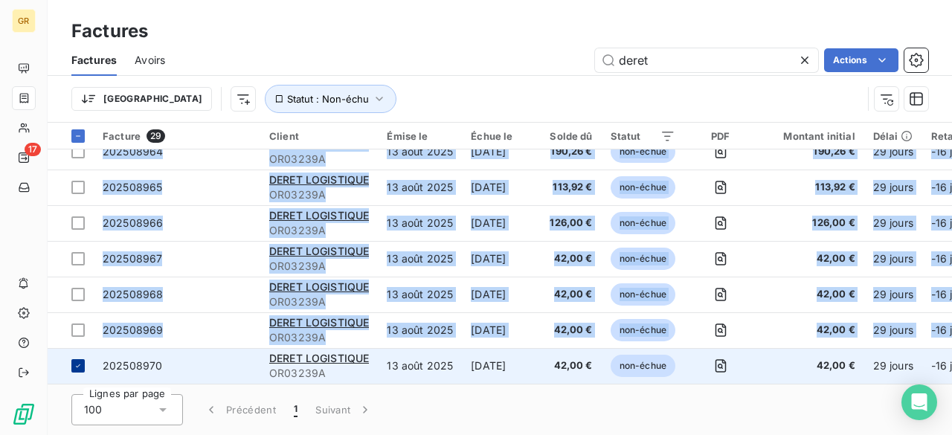
click at [76, 359] on div at bounding box center [77, 365] width 13 height 13
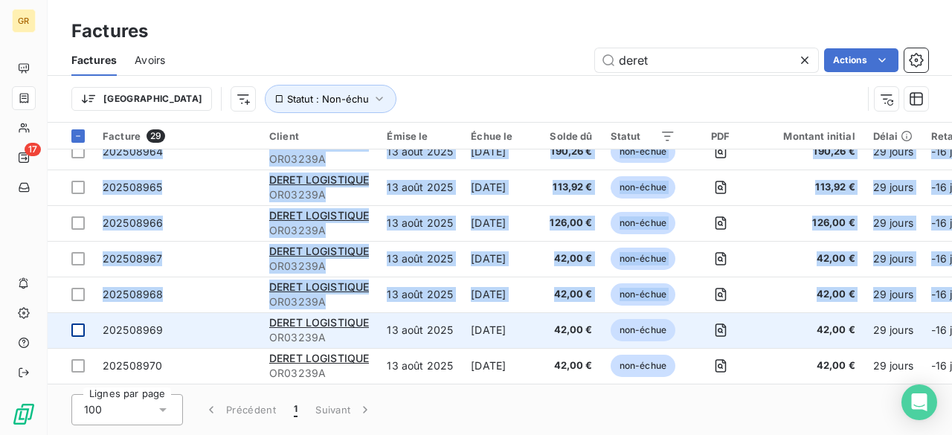
click at [83, 327] on div at bounding box center [77, 330] width 13 height 13
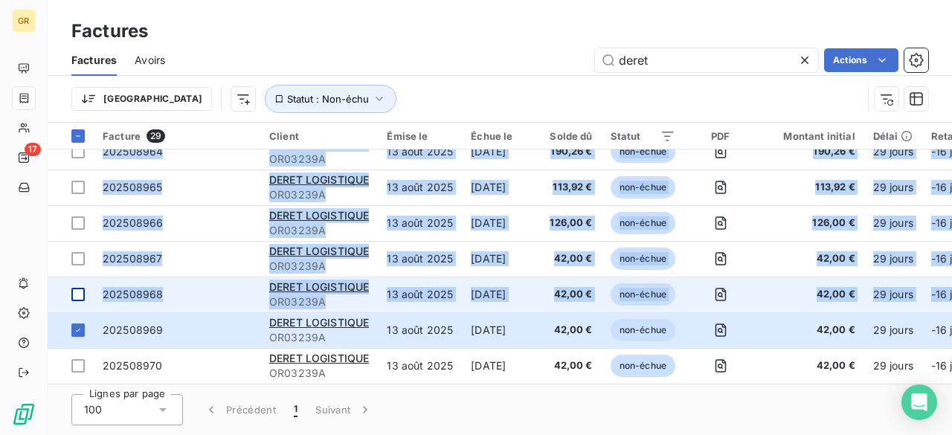
click at [80, 294] on div at bounding box center [77, 294] width 13 height 13
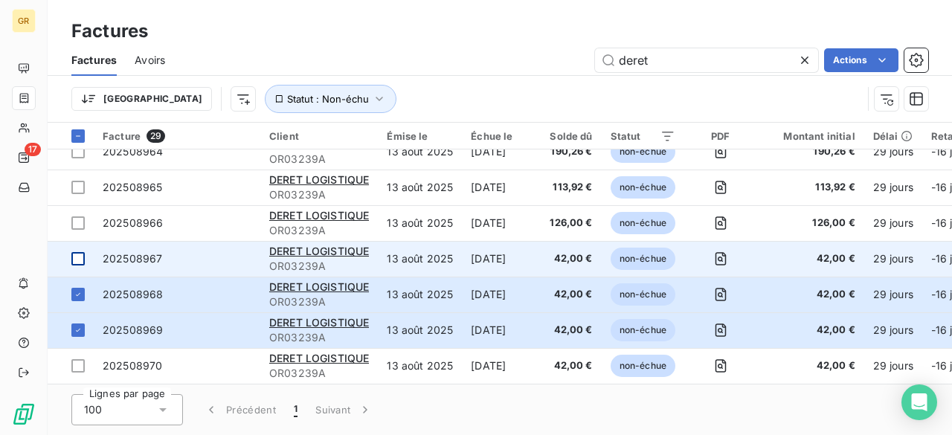
click at [81, 254] on div at bounding box center [77, 258] width 13 height 13
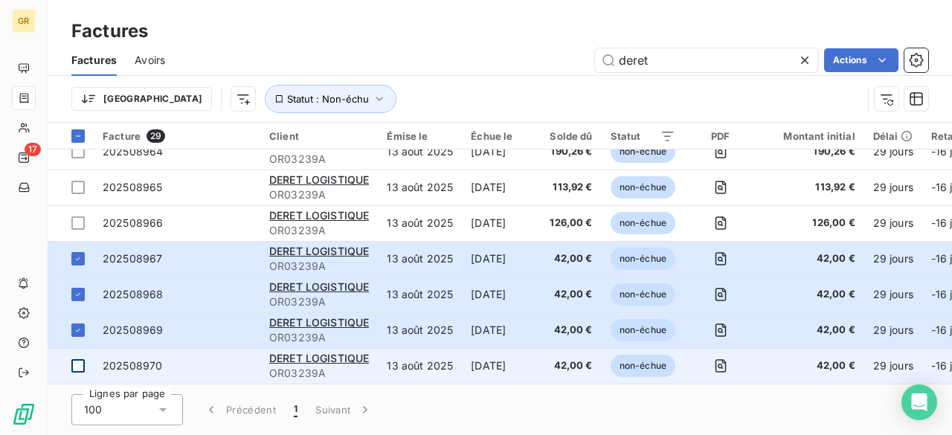
click at [74, 359] on div at bounding box center [77, 365] width 13 height 13
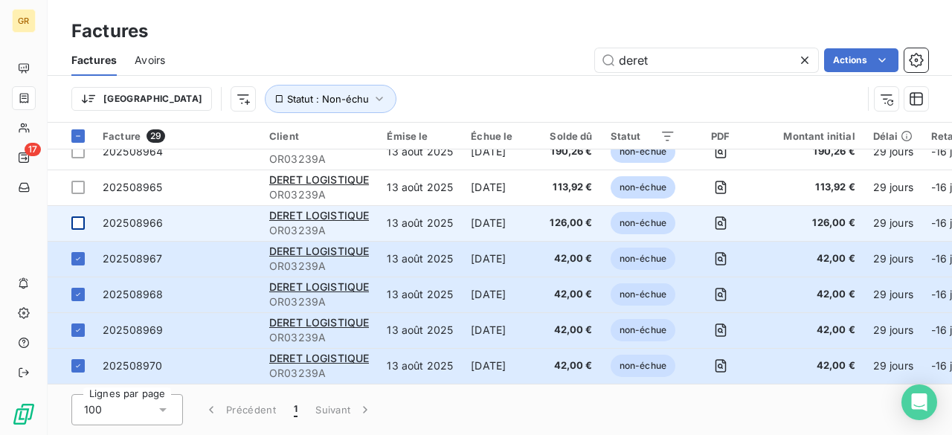
click at [83, 216] on div at bounding box center [77, 222] width 13 height 13
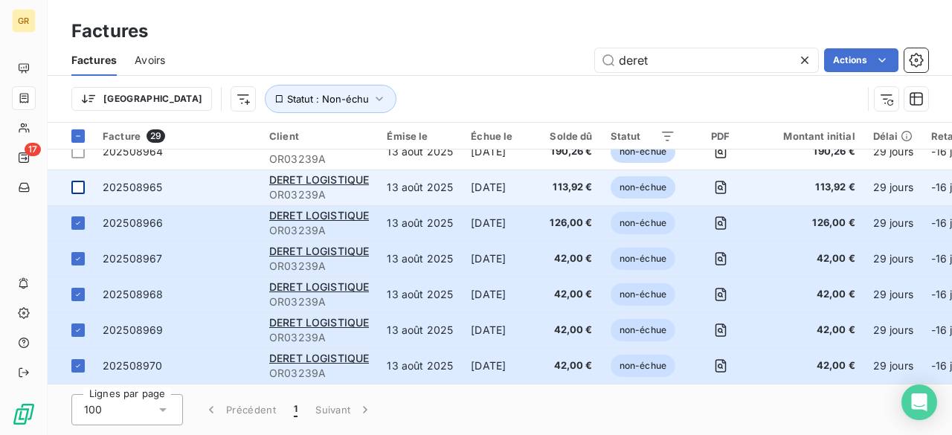
click at [83, 181] on div at bounding box center [77, 187] width 13 height 13
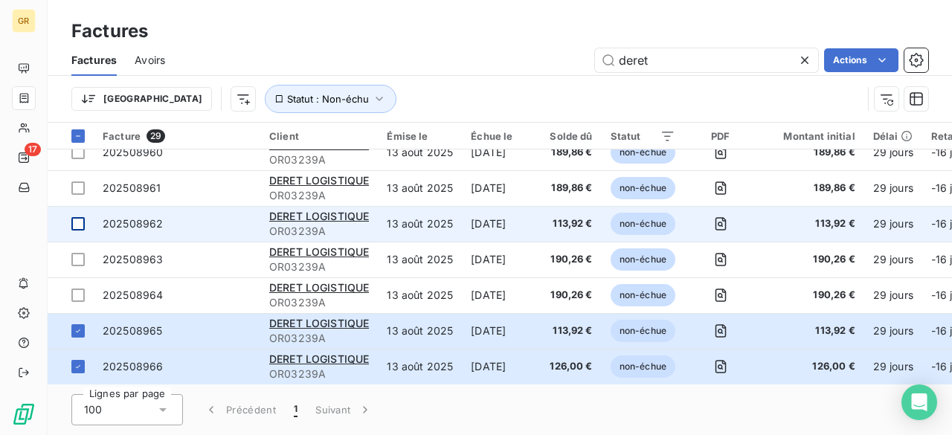
scroll to position [658, 0]
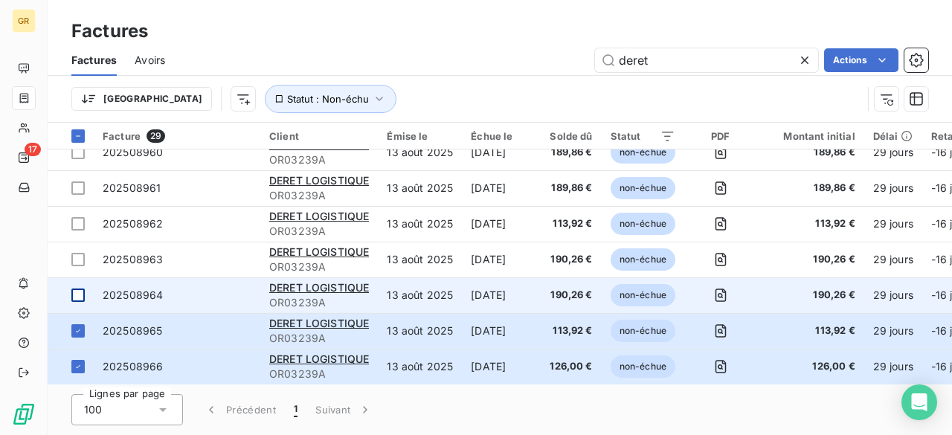
click at [78, 295] on div at bounding box center [77, 295] width 13 height 13
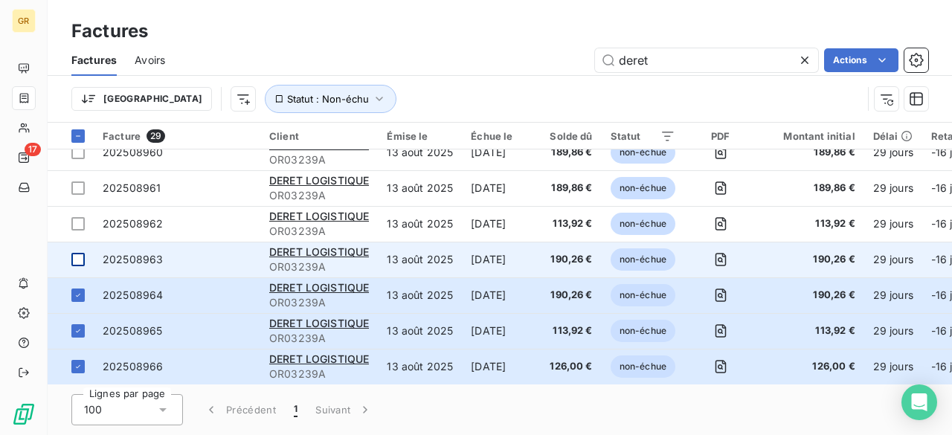
click at [77, 258] on div at bounding box center [77, 259] width 13 height 13
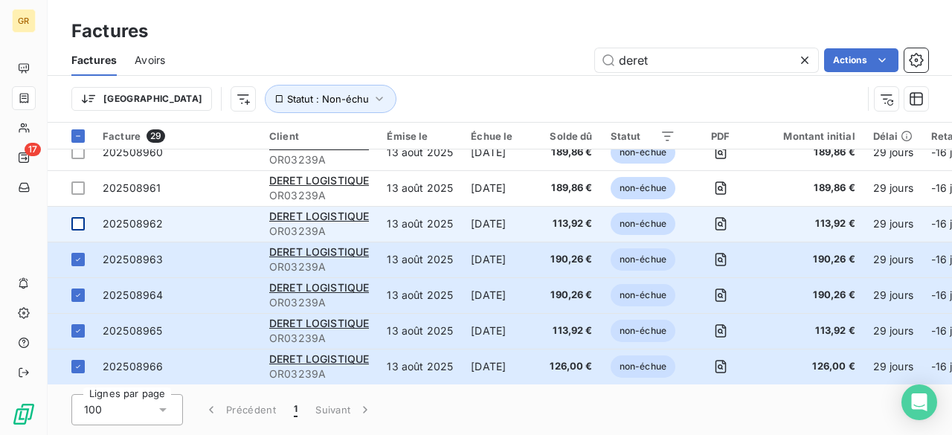
click at [83, 223] on div at bounding box center [77, 223] width 13 height 13
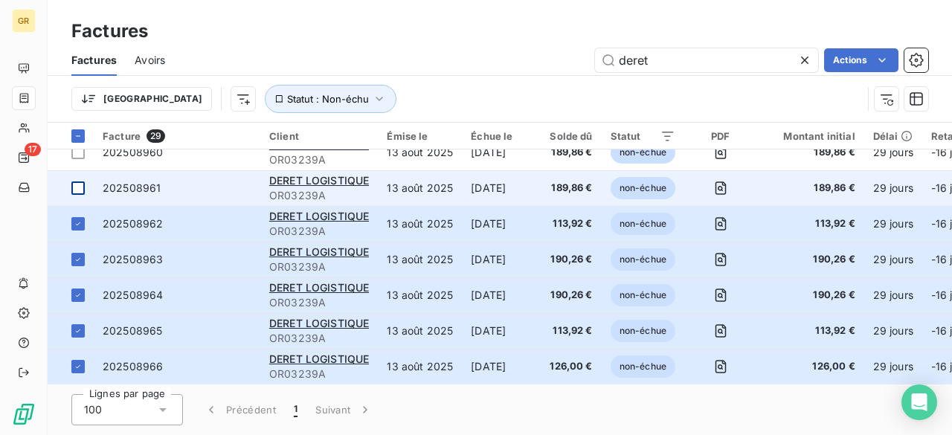
click at [83, 186] on div at bounding box center [77, 187] width 13 height 13
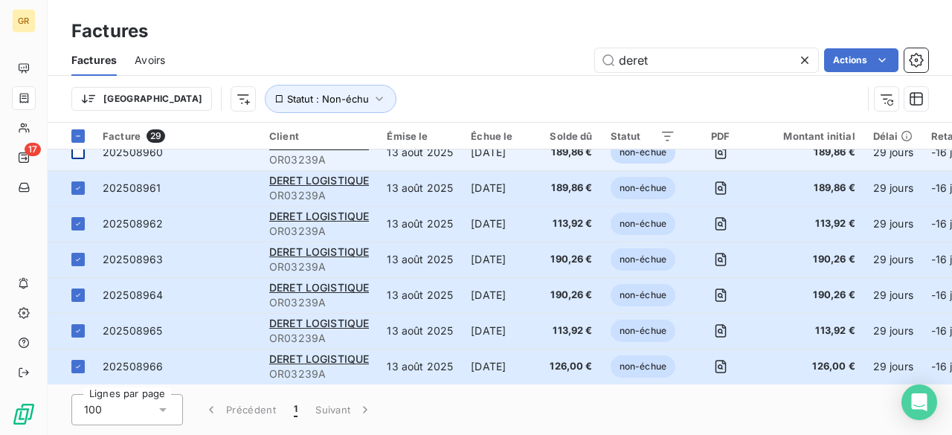
click at [80, 152] on div at bounding box center [77, 152] width 13 height 13
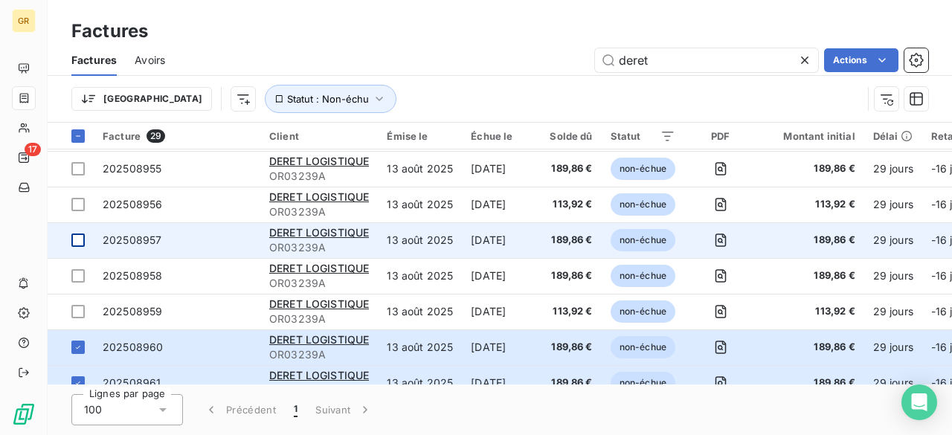
scroll to position [434, 0]
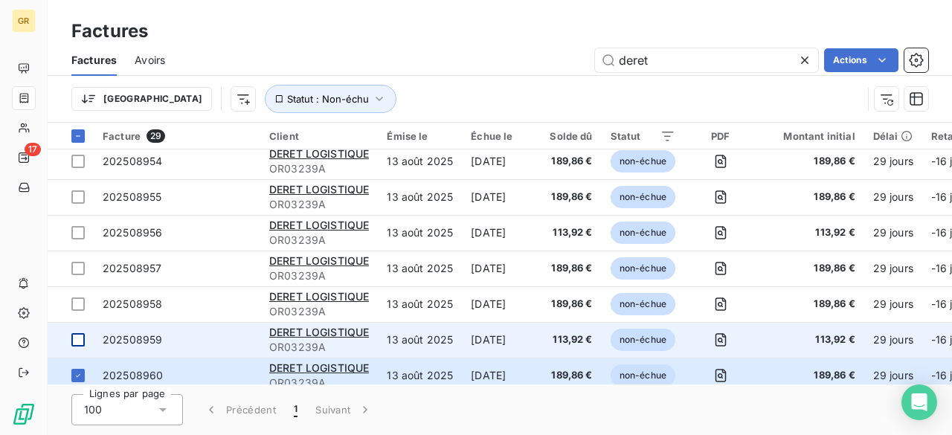
click at [83, 341] on div at bounding box center [77, 339] width 13 height 13
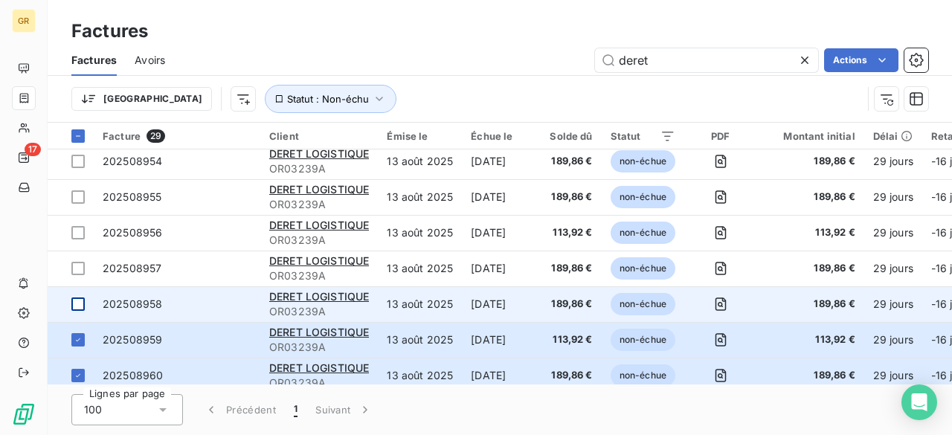
click at [83, 306] on div at bounding box center [77, 304] width 13 height 13
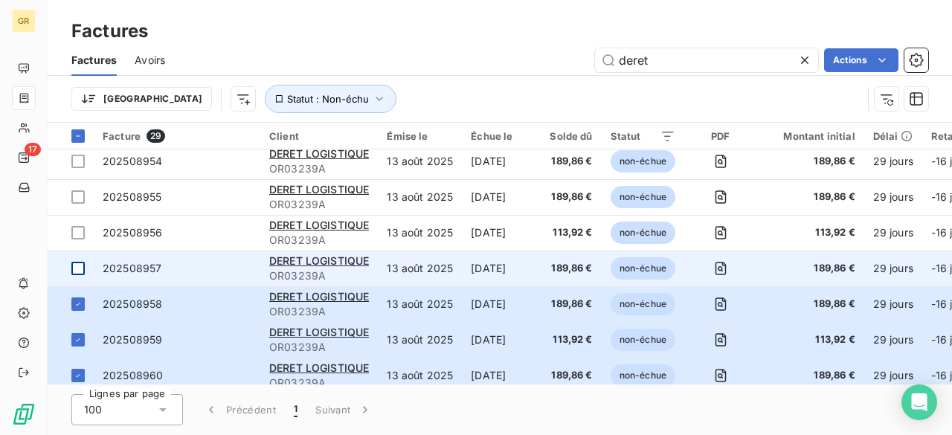
click at [83, 268] on div at bounding box center [77, 268] width 13 height 13
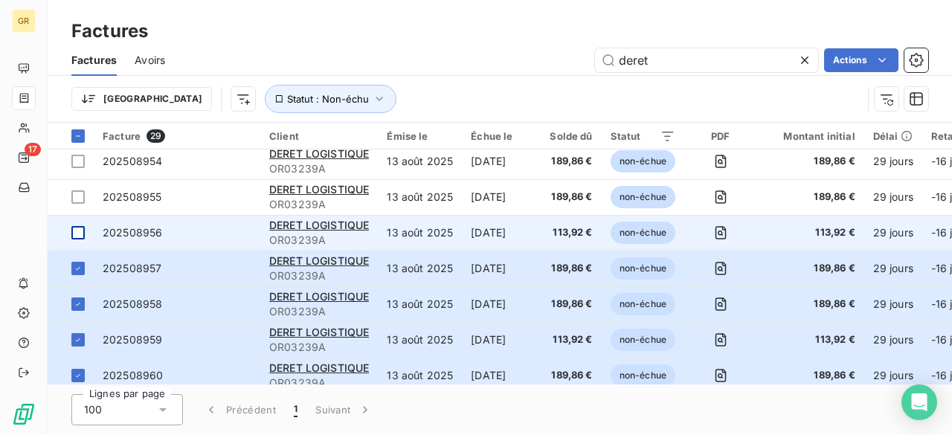
click at [77, 232] on div at bounding box center [77, 232] width 13 height 13
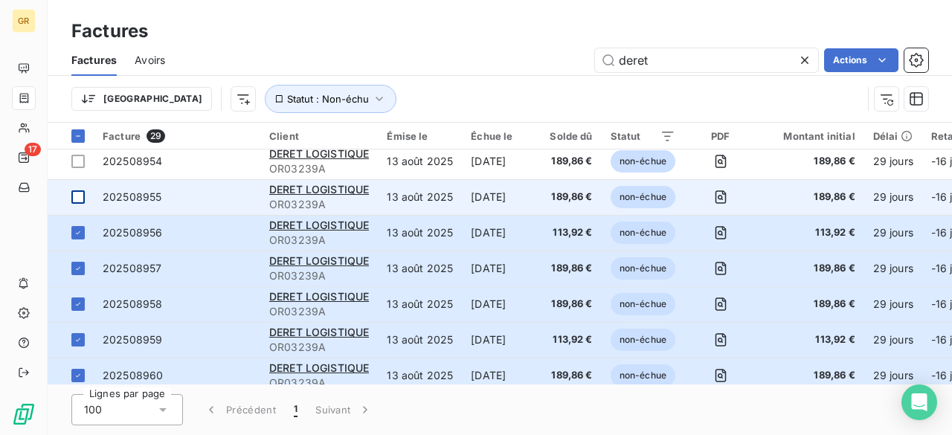
click at [83, 199] on div at bounding box center [77, 196] width 13 height 13
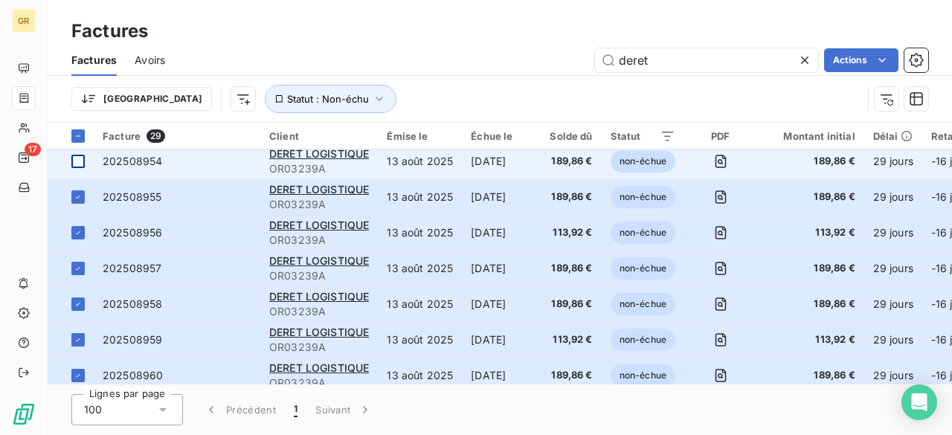
click at [77, 163] on div at bounding box center [77, 161] width 13 height 13
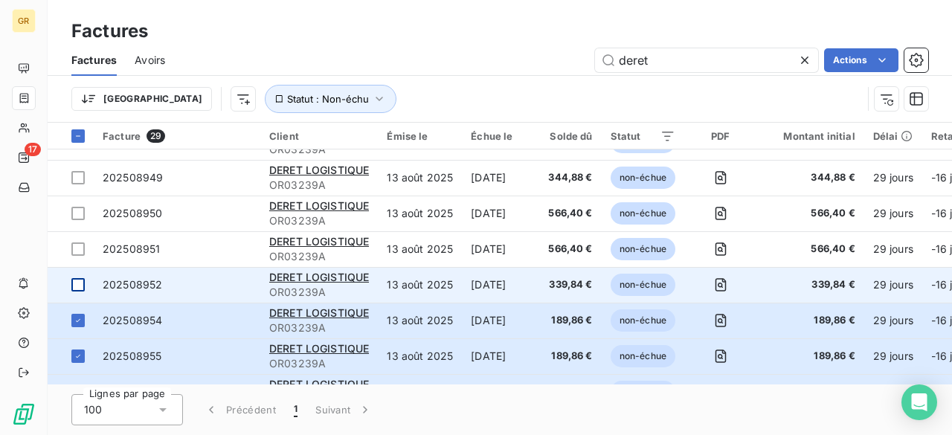
scroll to position [286, 0]
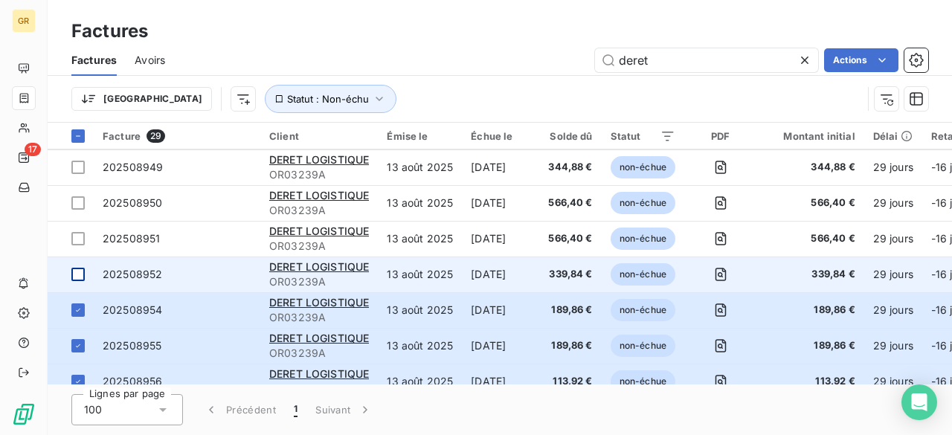
click at [79, 277] on div at bounding box center [77, 274] width 13 height 13
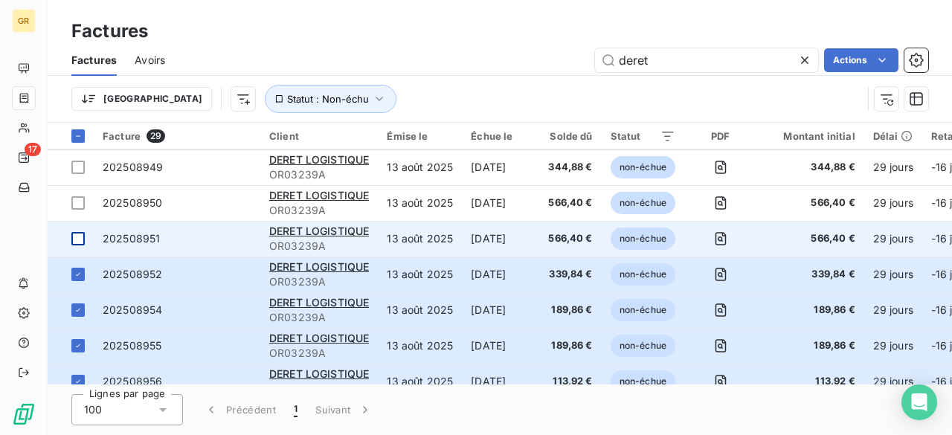
click at [80, 230] on td at bounding box center [71, 239] width 46 height 36
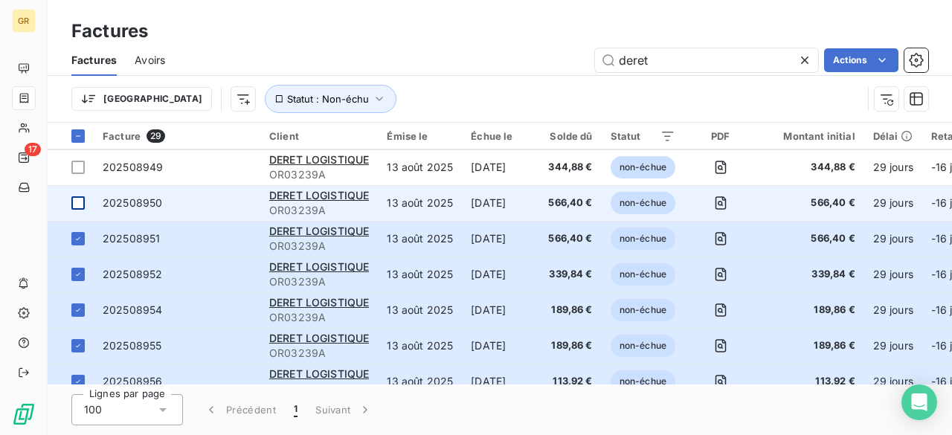
click at [82, 209] on td at bounding box center [71, 203] width 46 height 36
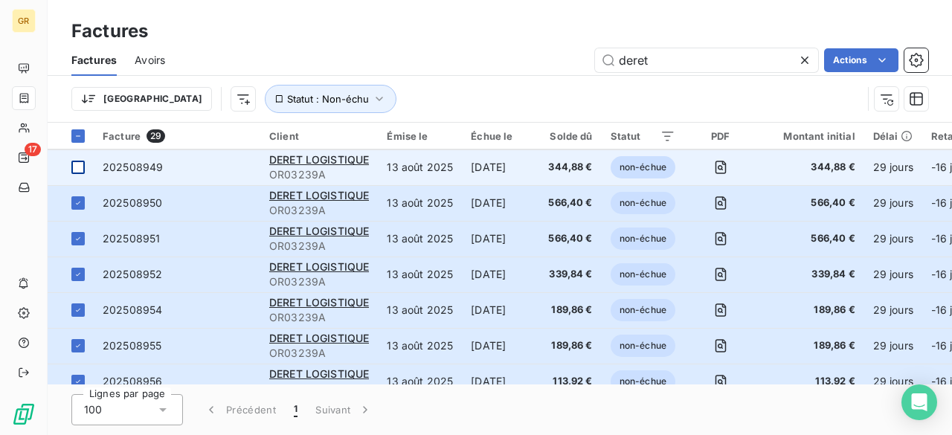
click at [83, 175] on td at bounding box center [71, 168] width 46 height 36
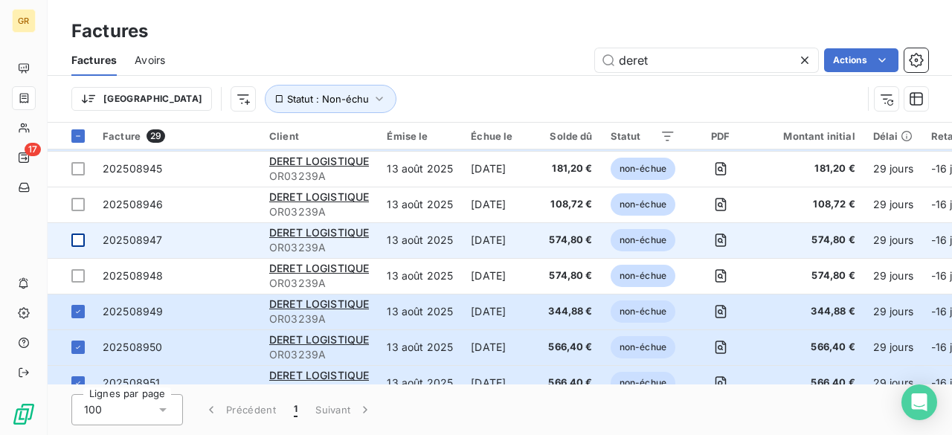
scroll to position [137, 0]
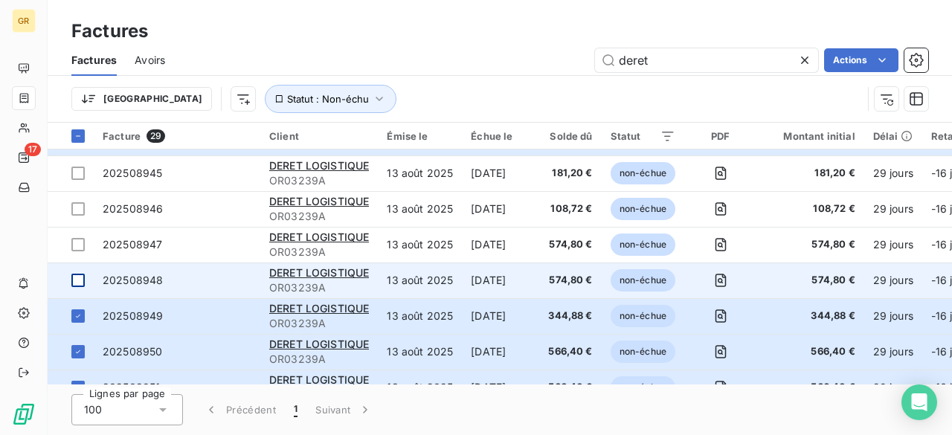
click at [75, 282] on div at bounding box center [77, 280] width 13 height 13
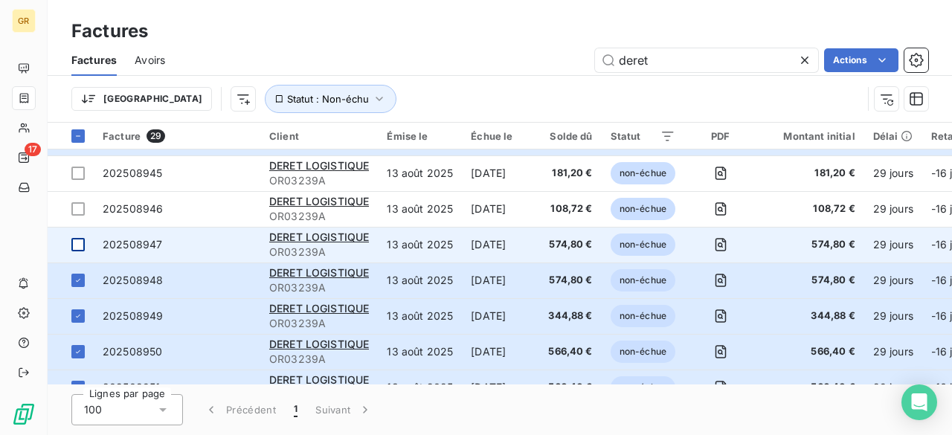
click at [83, 248] on div at bounding box center [77, 244] width 13 height 13
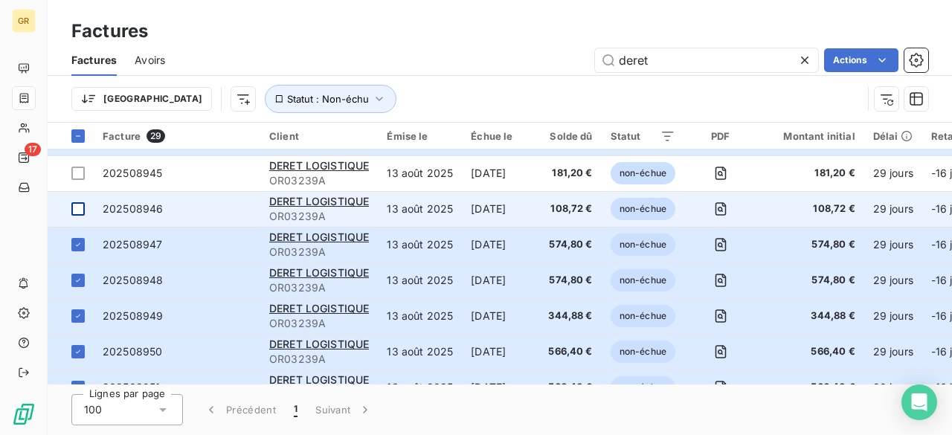
click at [88, 205] on td at bounding box center [71, 209] width 46 height 36
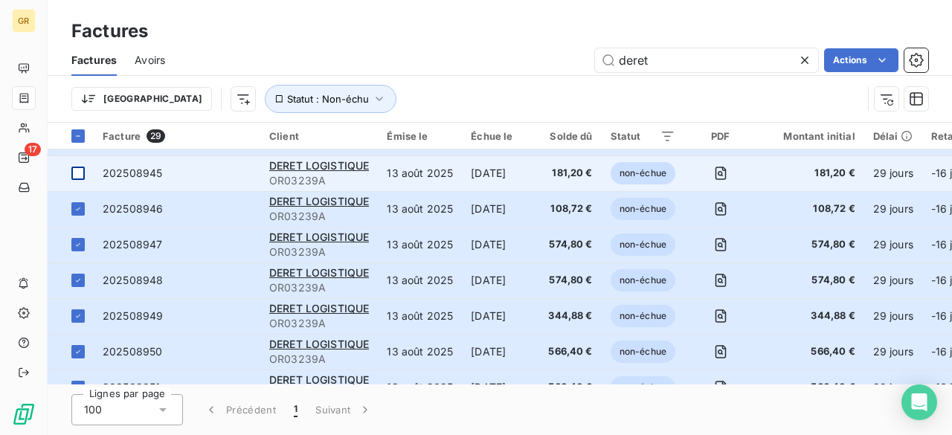
click at [77, 172] on div at bounding box center [77, 173] width 13 height 13
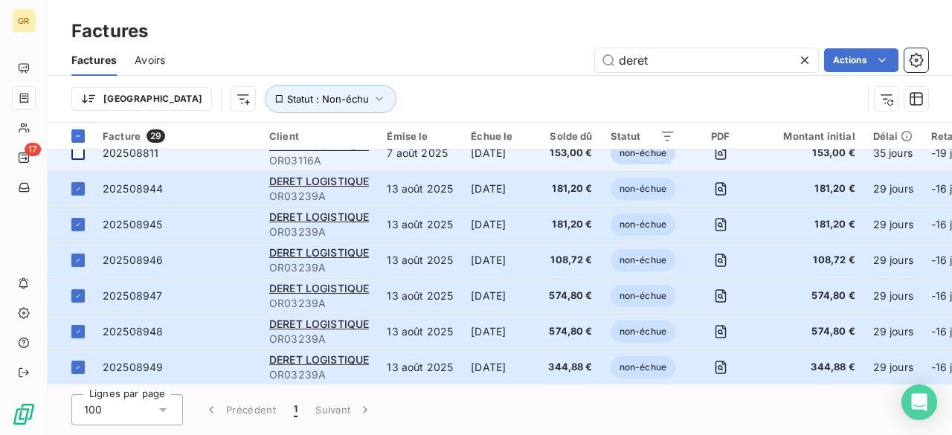
scroll to position [62, 0]
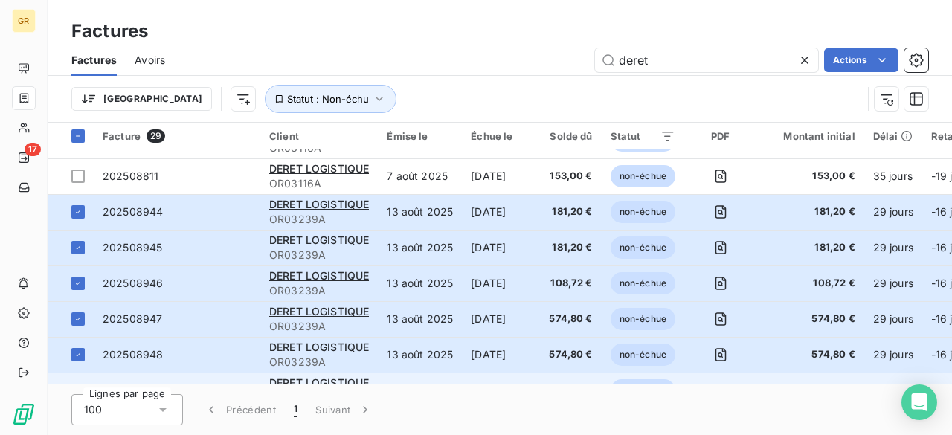
drag, startPoint x: 318, startPoint y: 269, endPoint x: 207, endPoint y: 377, distance: 155.7
click at [207, 377] on td "202508949" at bounding box center [177, 391] width 167 height 36
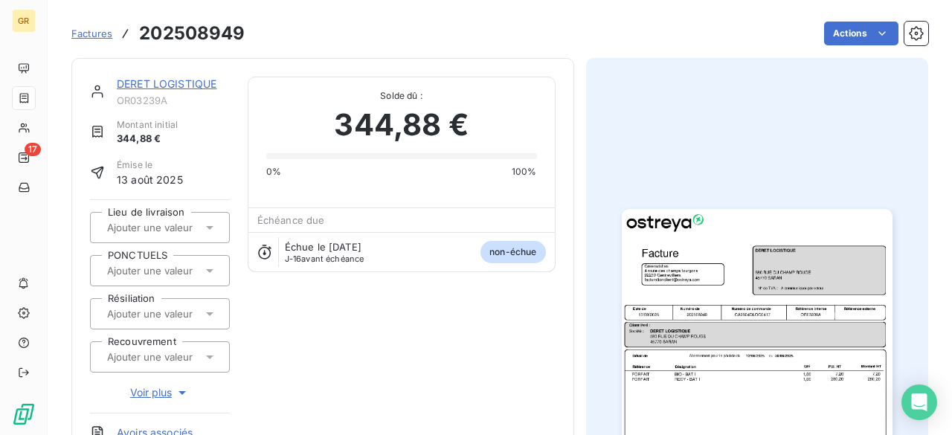
click at [95, 36] on span "Factures" at bounding box center [91, 34] width 41 height 12
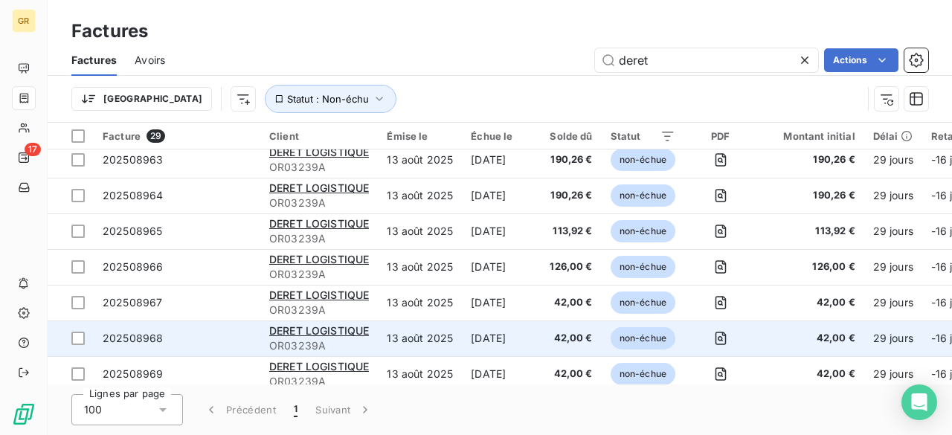
scroll to position [806, 0]
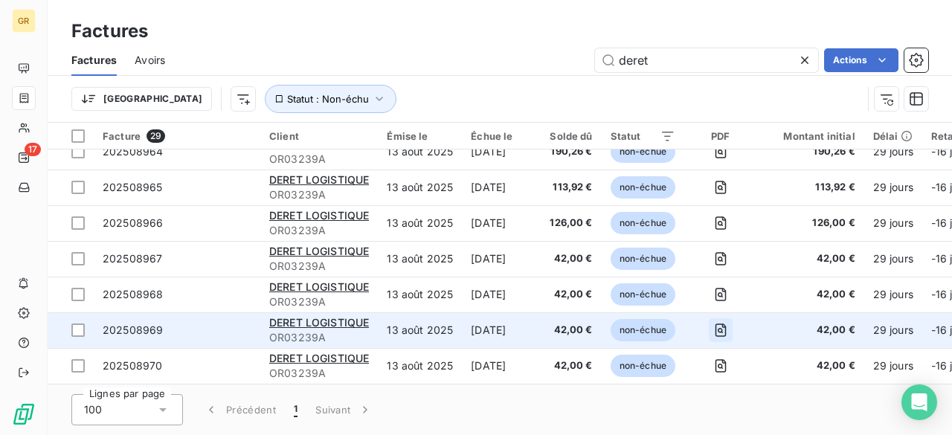
click at [728, 331] on icon "button" at bounding box center [720, 330] width 15 height 15
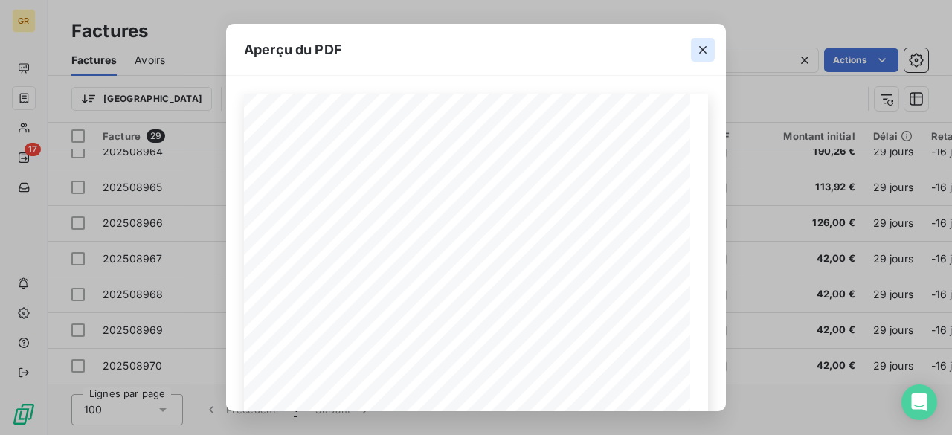
click at [697, 55] on icon "button" at bounding box center [702, 49] width 15 height 15
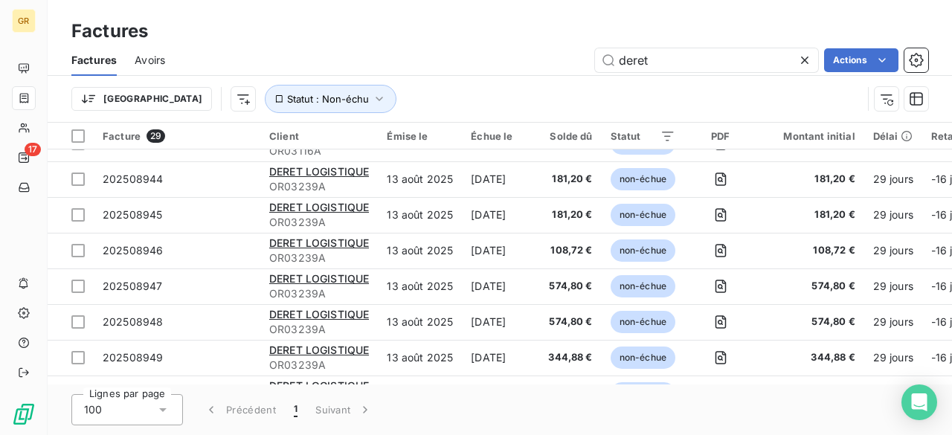
scroll to position [74, 0]
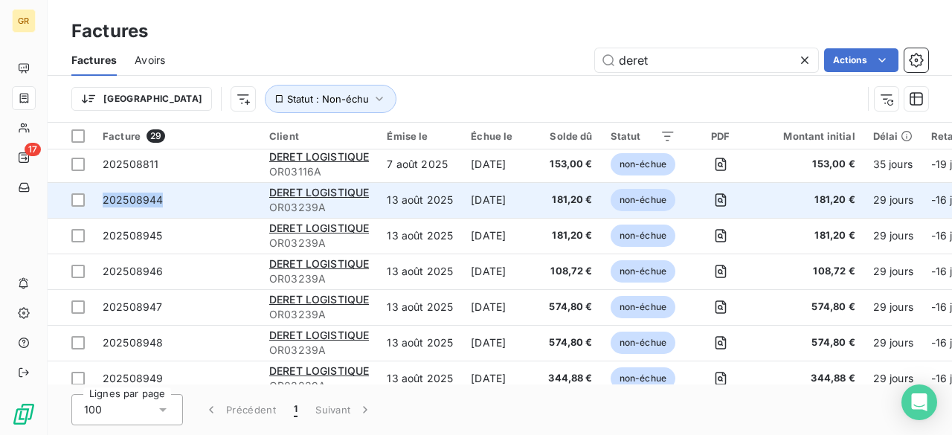
drag, startPoint x: 179, startPoint y: 202, endPoint x: 99, endPoint y: 207, distance: 79.7
click at [99, 207] on td "202508944" at bounding box center [177, 200] width 167 height 36
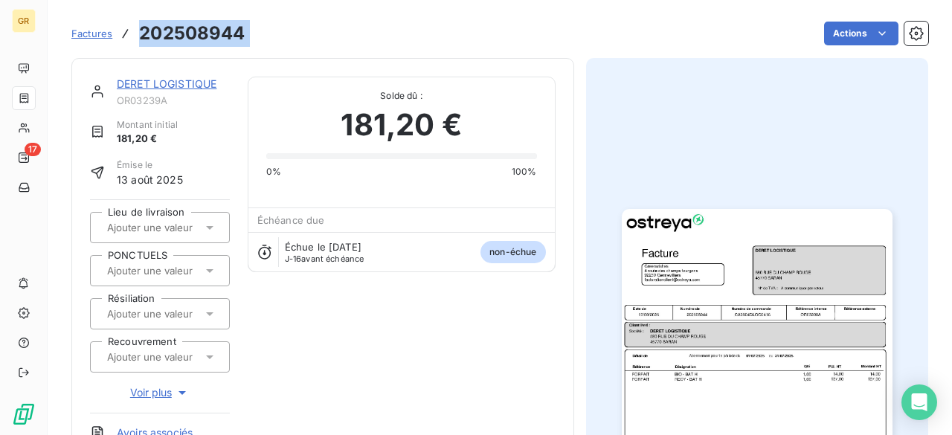
drag, startPoint x: 289, startPoint y: 36, endPoint x: 138, endPoint y: 41, distance: 151.1
click at [138, 41] on div "Factures 202508944 Actions" at bounding box center [499, 33] width 857 height 31
copy section "202508944 Actions"
drag, startPoint x: 177, startPoint y: 97, endPoint x: 110, endPoint y: 99, distance: 67.0
click at [110, 99] on div "DERET LOGISTIQUE OR03239A" at bounding box center [160, 92] width 140 height 30
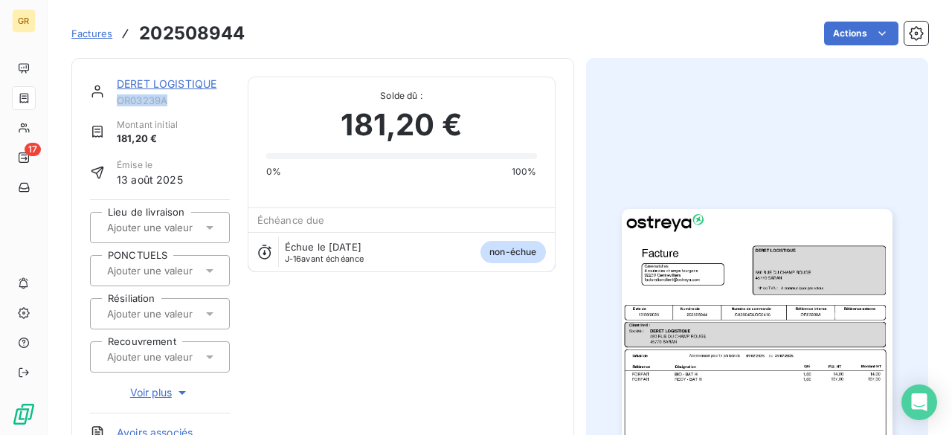
copy span "OR03239A"
